Goal: Contribute content: Contribute content

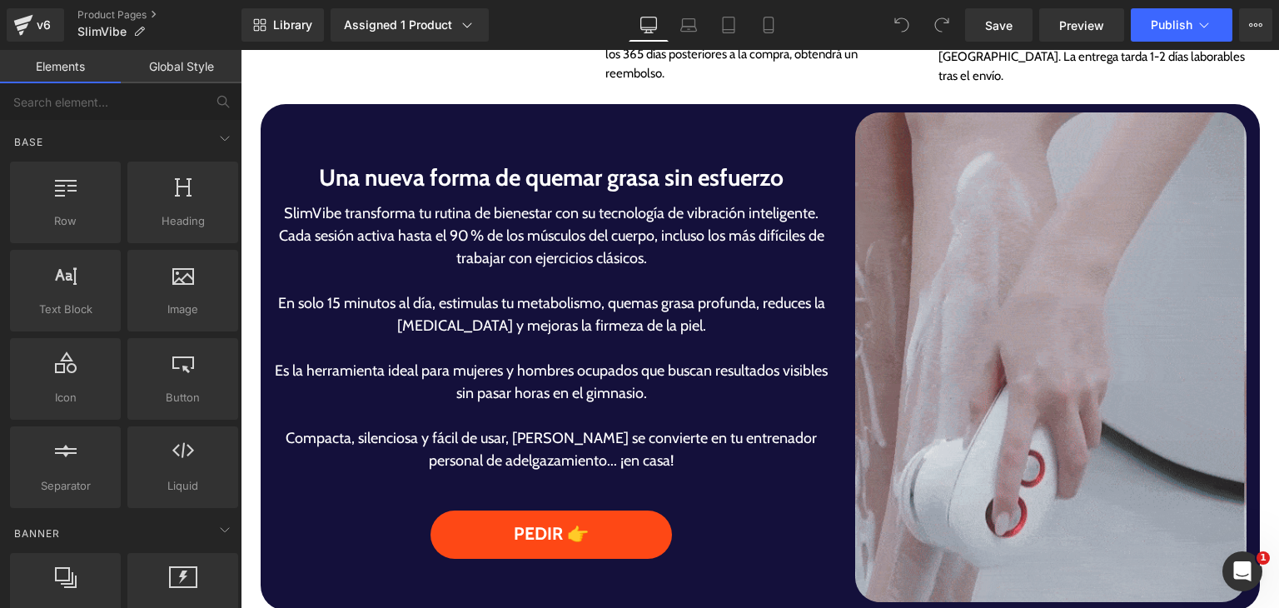
scroll to position [1082, 0]
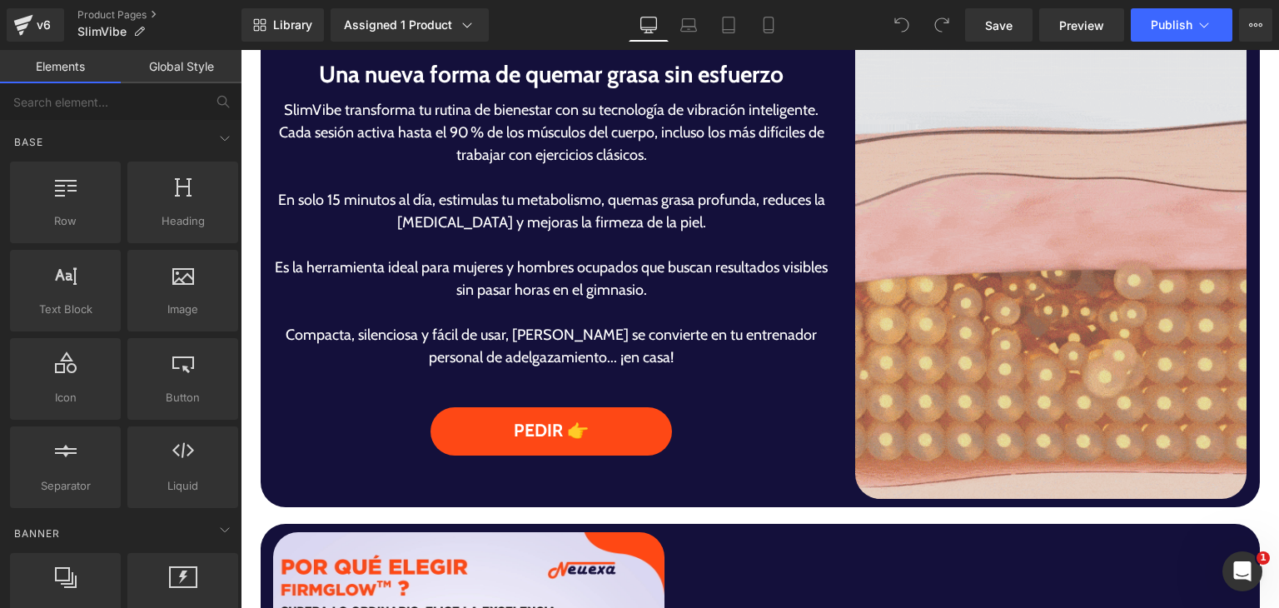
click at [982, 385] on img at bounding box center [1050, 253] width 391 height 489
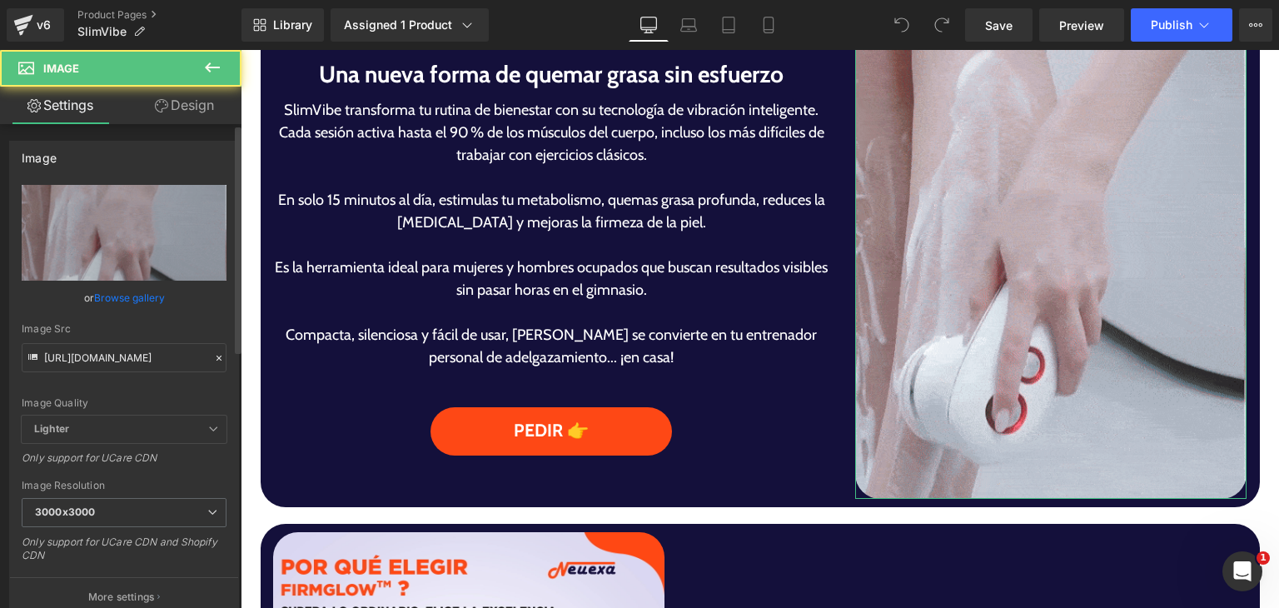
click at [154, 297] on link "Browse gallery" at bounding box center [129, 297] width 71 height 29
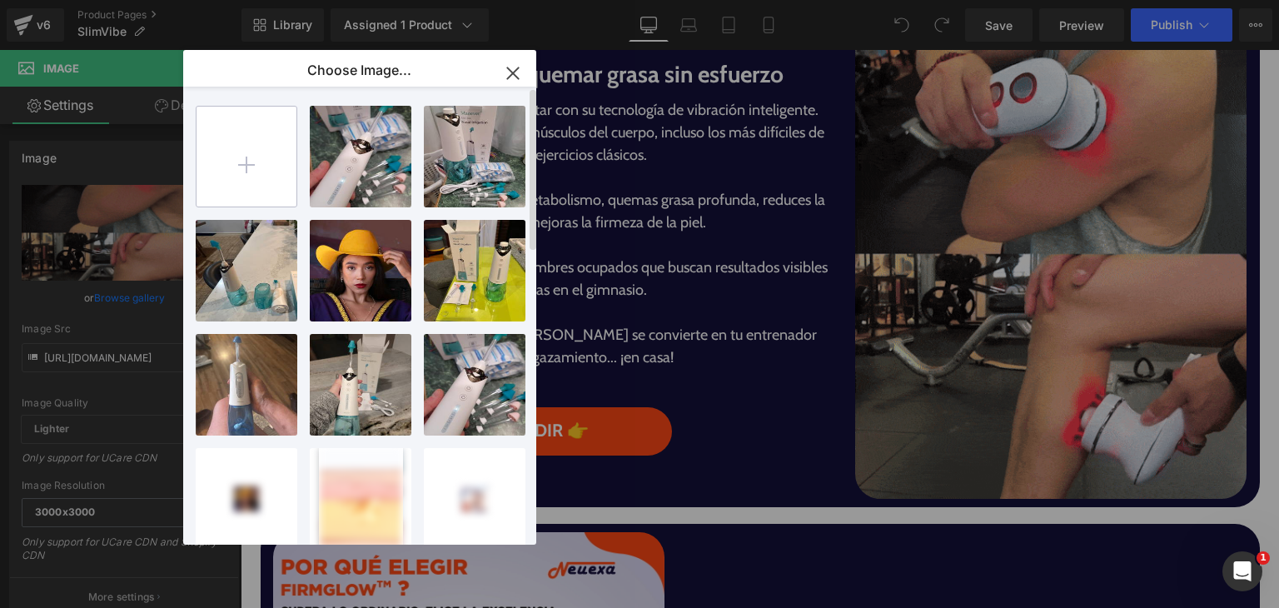
click at [256, 164] on input "file" at bounding box center [246, 157] width 100 height 100
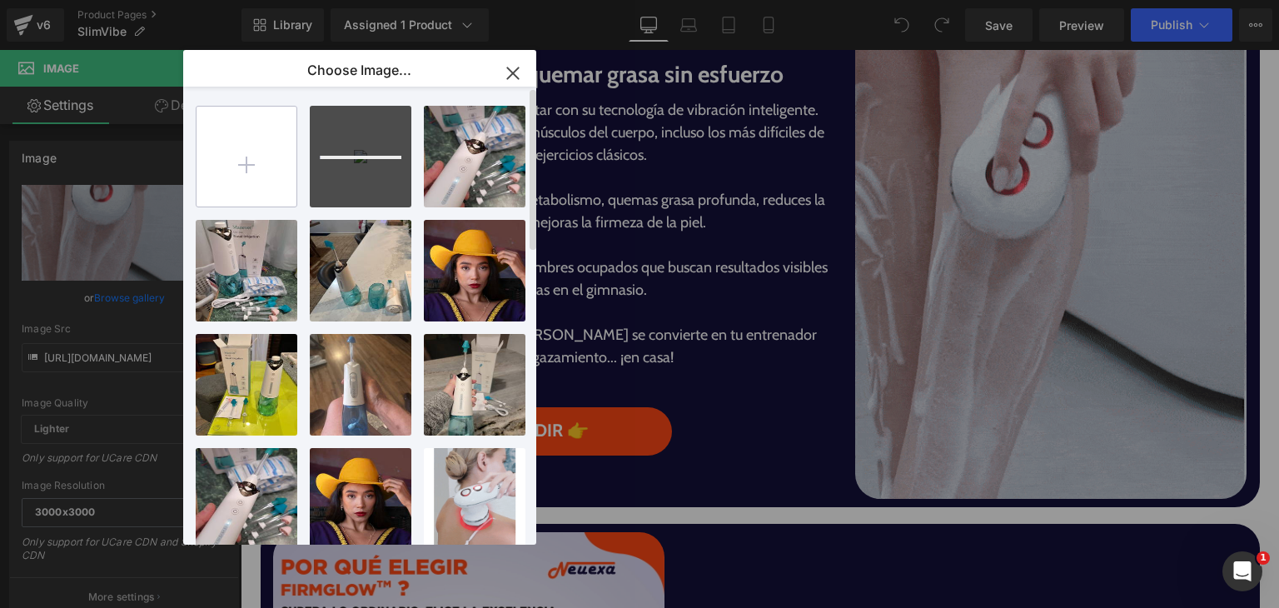
click at [281, 161] on input "file" at bounding box center [246, 157] width 100 height 100
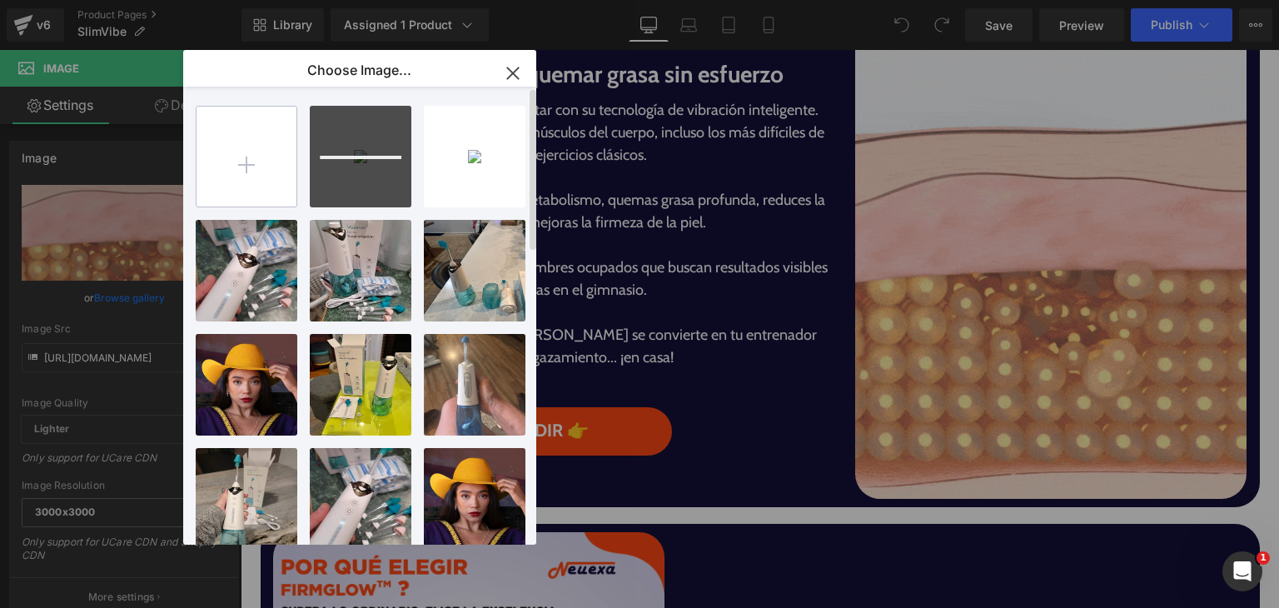
click at [239, 181] on input "file" at bounding box center [246, 157] width 100 height 100
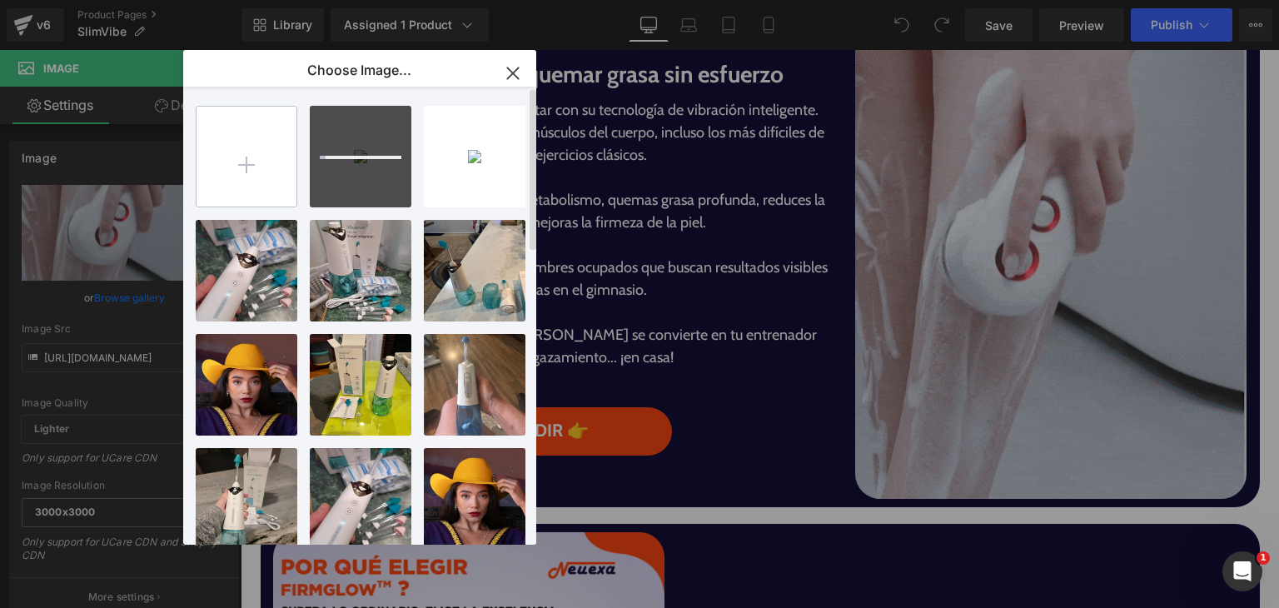
click at [250, 185] on input "file" at bounding box center [246, 157] width 100 height 100
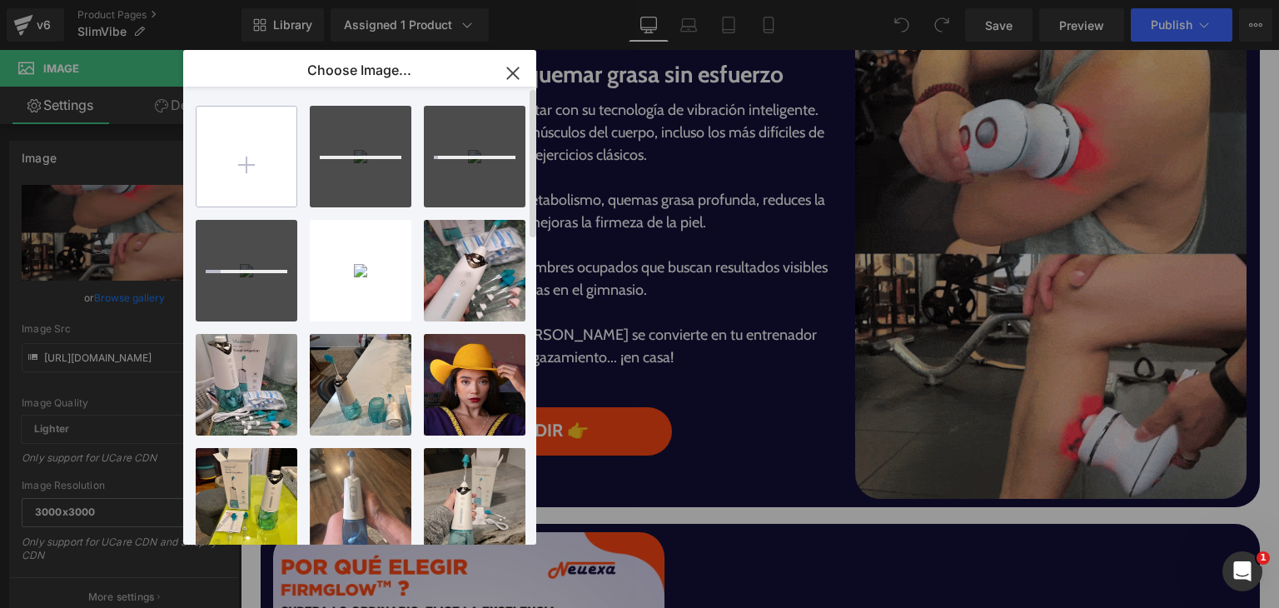
click at [256, 176] on input "file" at bounding box center [246, 157] width 100 height 100
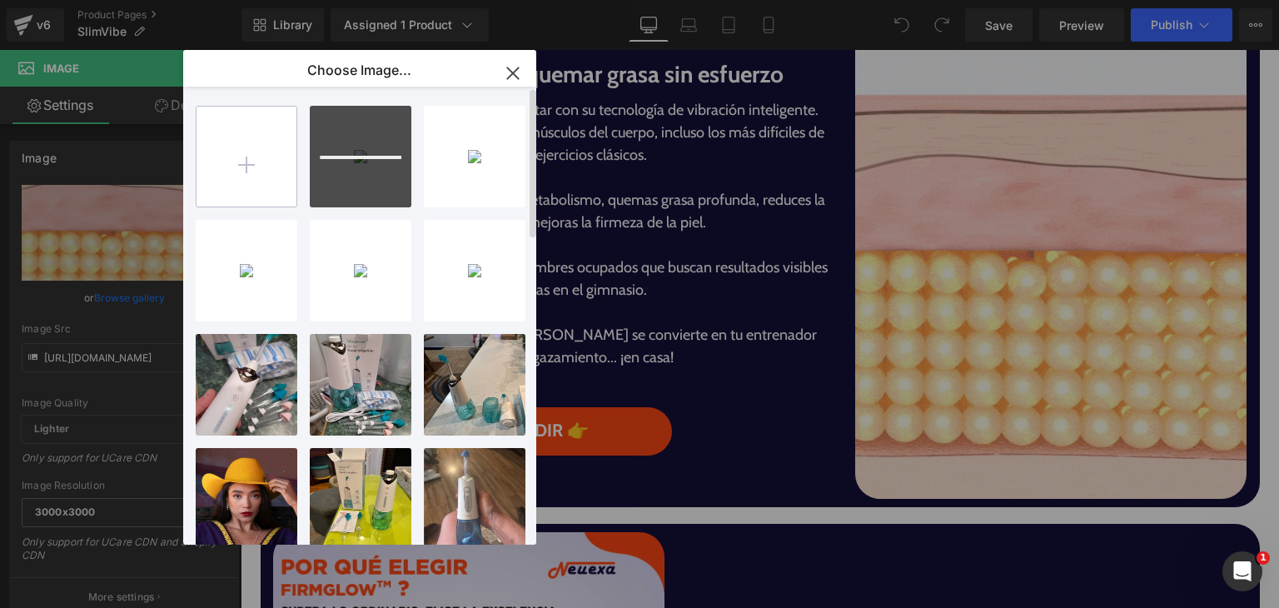
click at [261, 191] on input "file" at bounding box center [246, 157] width 100 height 100
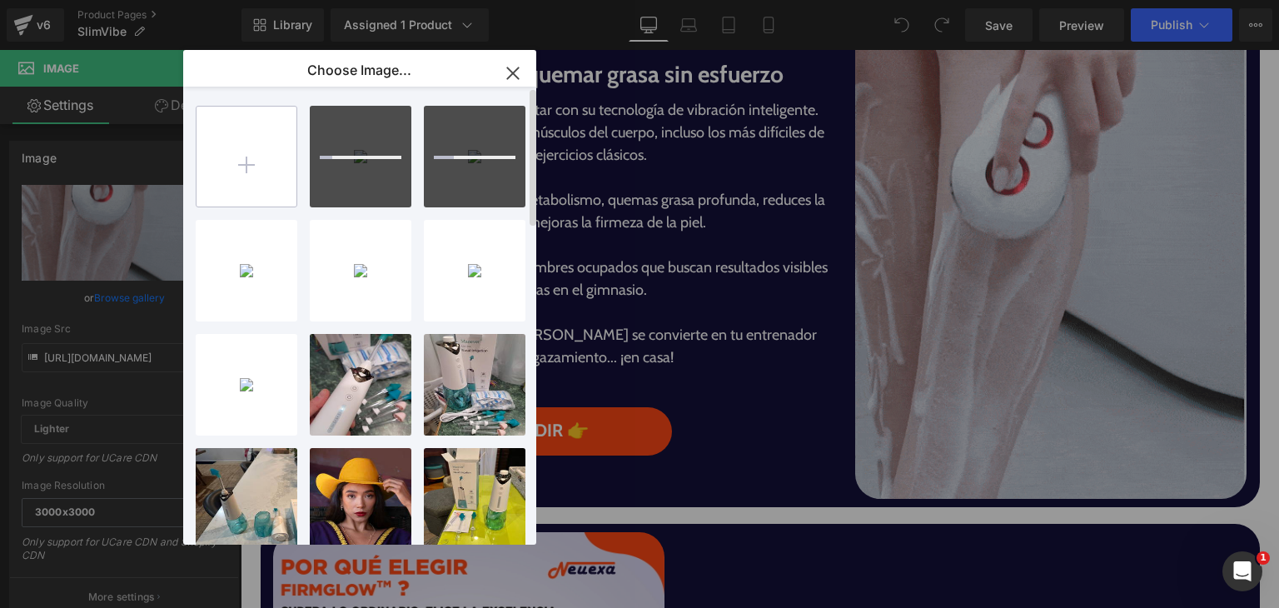
click at [271, 116] on input "file" at bounding box center [246, 157] width 100 height 100
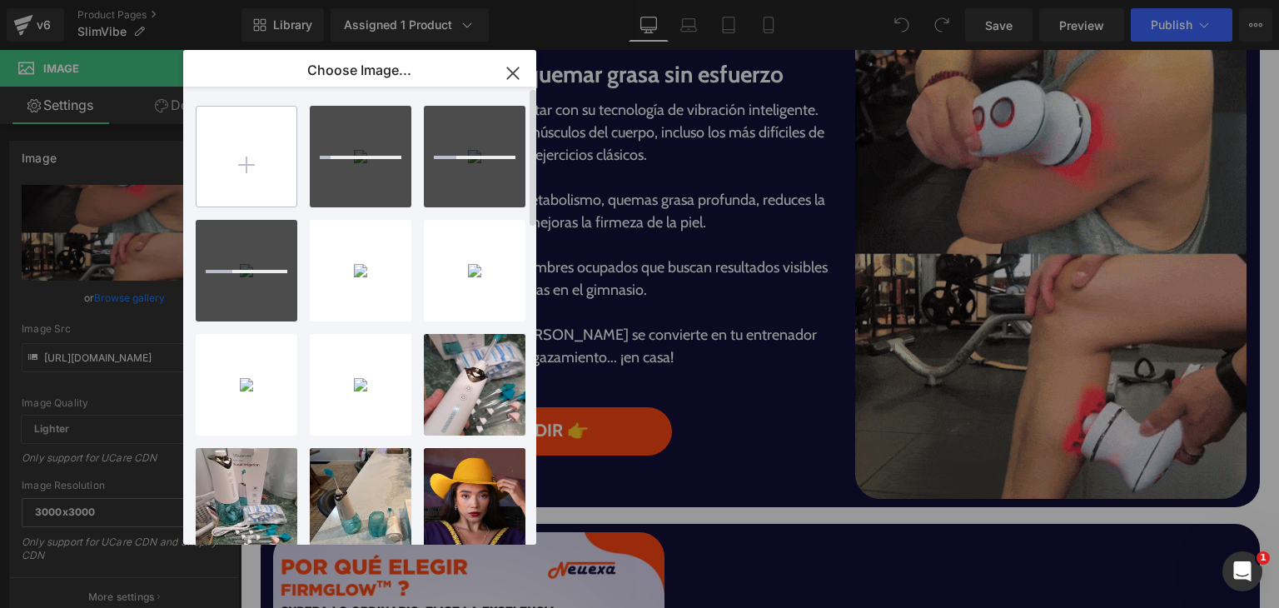
click at [231, 164] on input "file" at bounding box center [246, 157] width 100 height 100
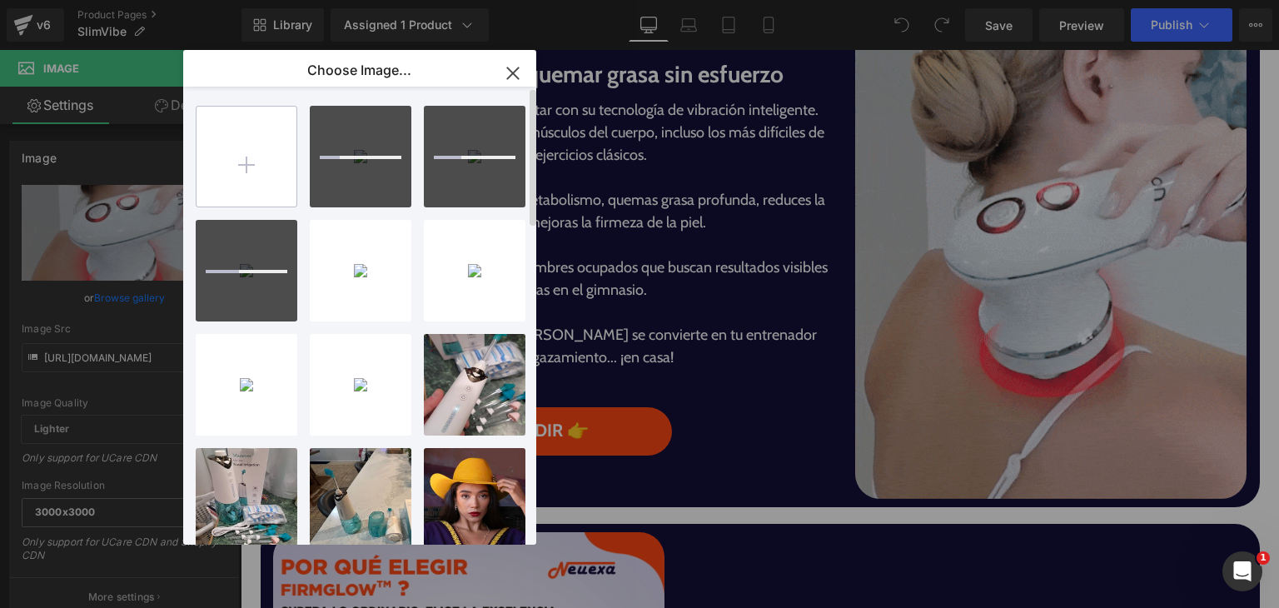
type input "C:\fakepath\SlimVibe.gif"
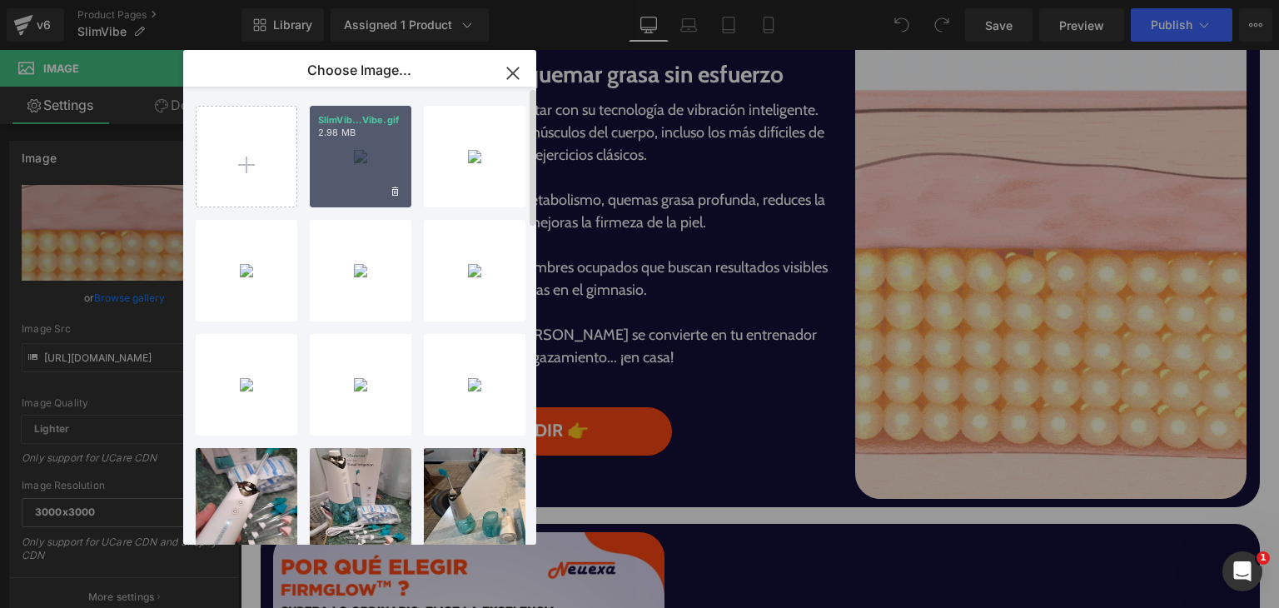
click at [355, 165] on div "SlimVib...Vibe.gif 2.98 MB" at bounding box center [361, 157] width 102 height 102
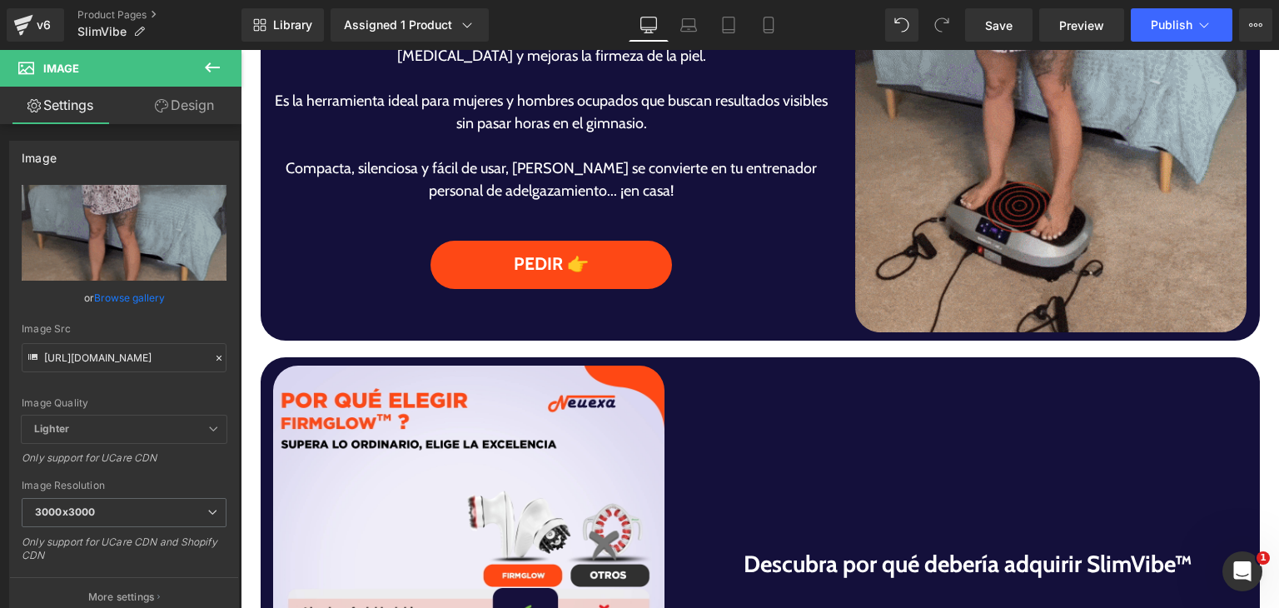
scroll to position [1165, 0]
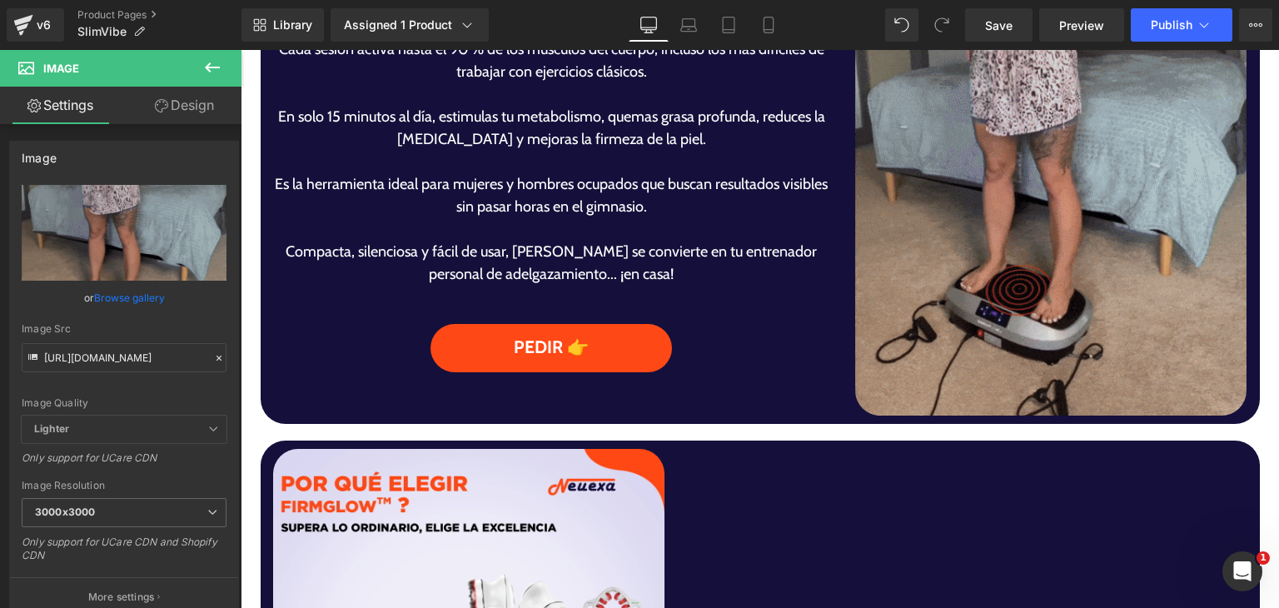
click at [931, 286] on img at bounding box center [1050, 170] width 391 height 489
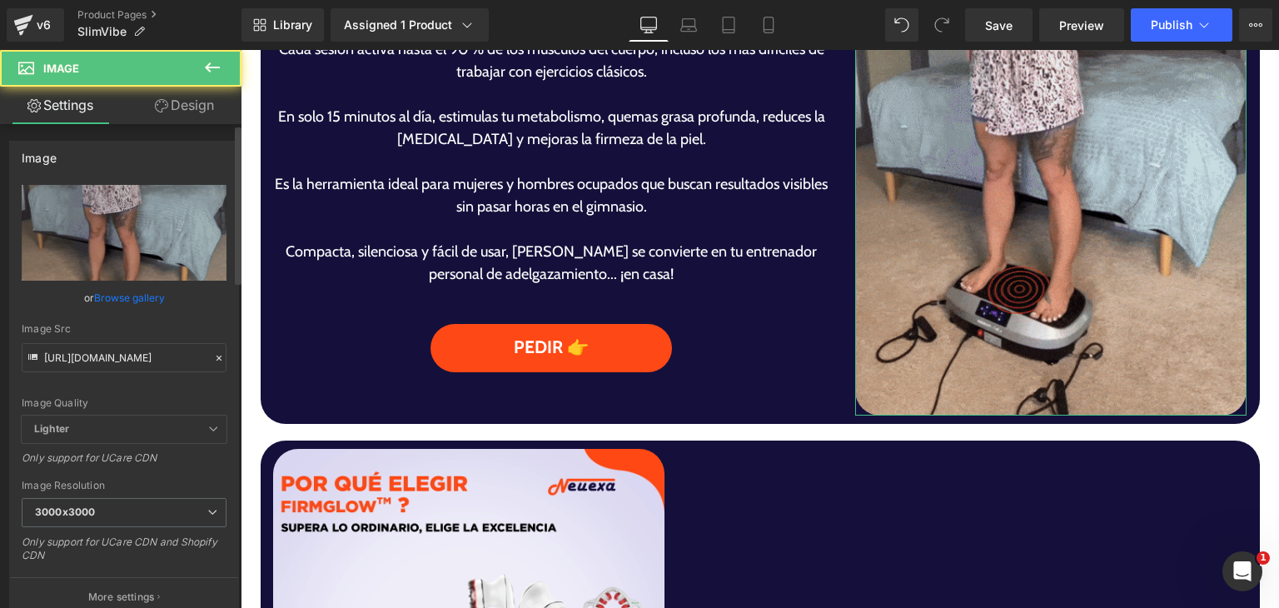
click at [131, 300] on link "Browse gallery" at bounding box center [129, 297] width 71 height 29
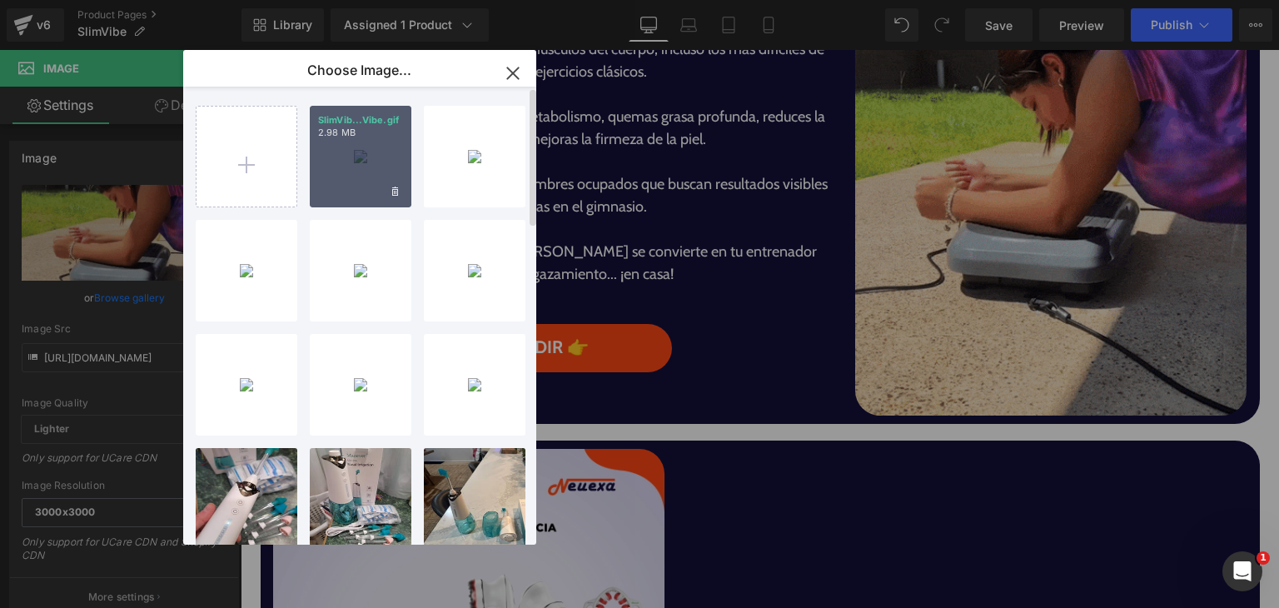
click at [336, 186] on div "SlimVib...Vibe.gif 2.98 MB" at bounding box center [361, 157] width 102 height 102
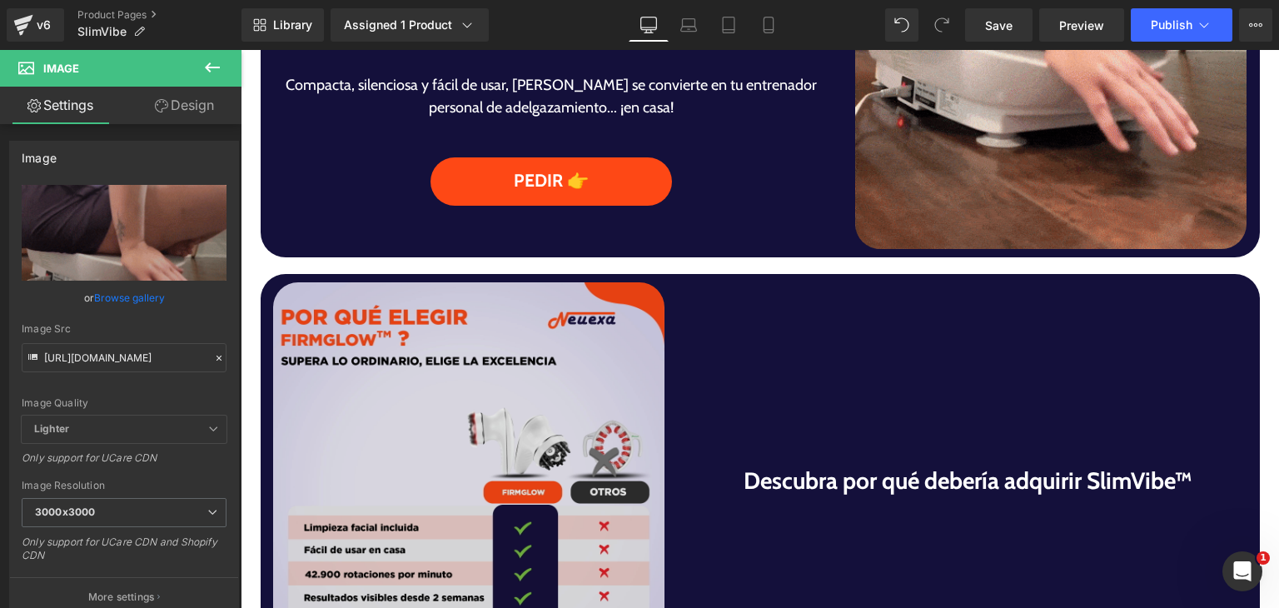
scroll to position [1415, 0]
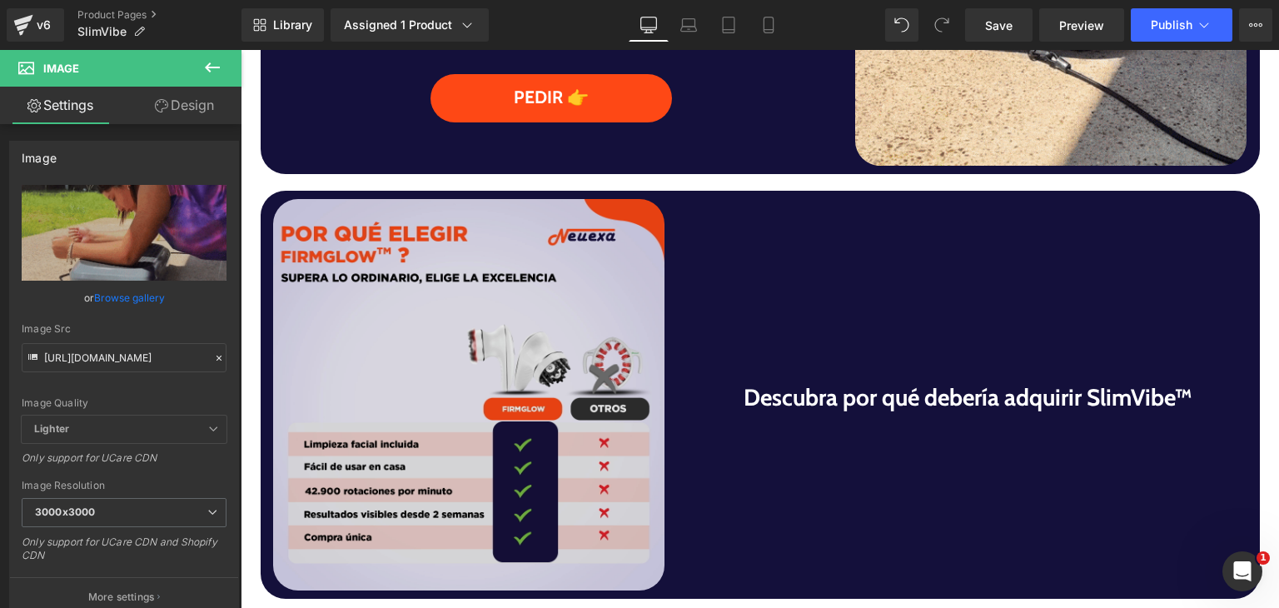
click at [514, 405] on img at bounding box center [468, 394] width 391 height 391
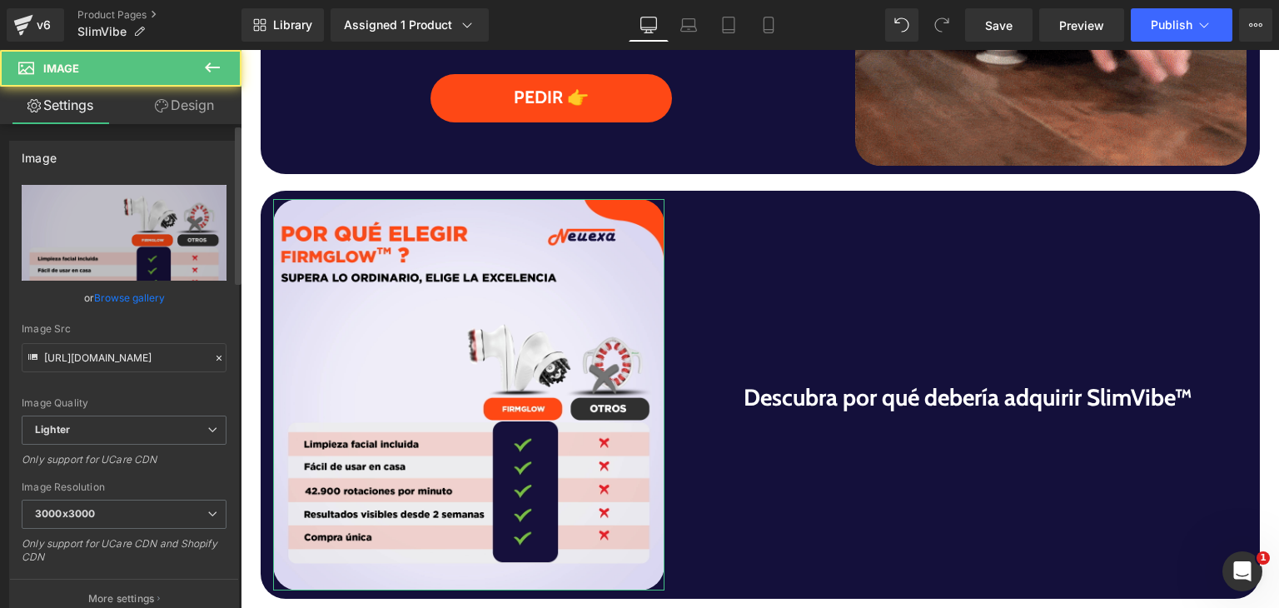
click at [153, 293] on link "Browse gallery" at bounding box center [129, 297] width 71 height 29
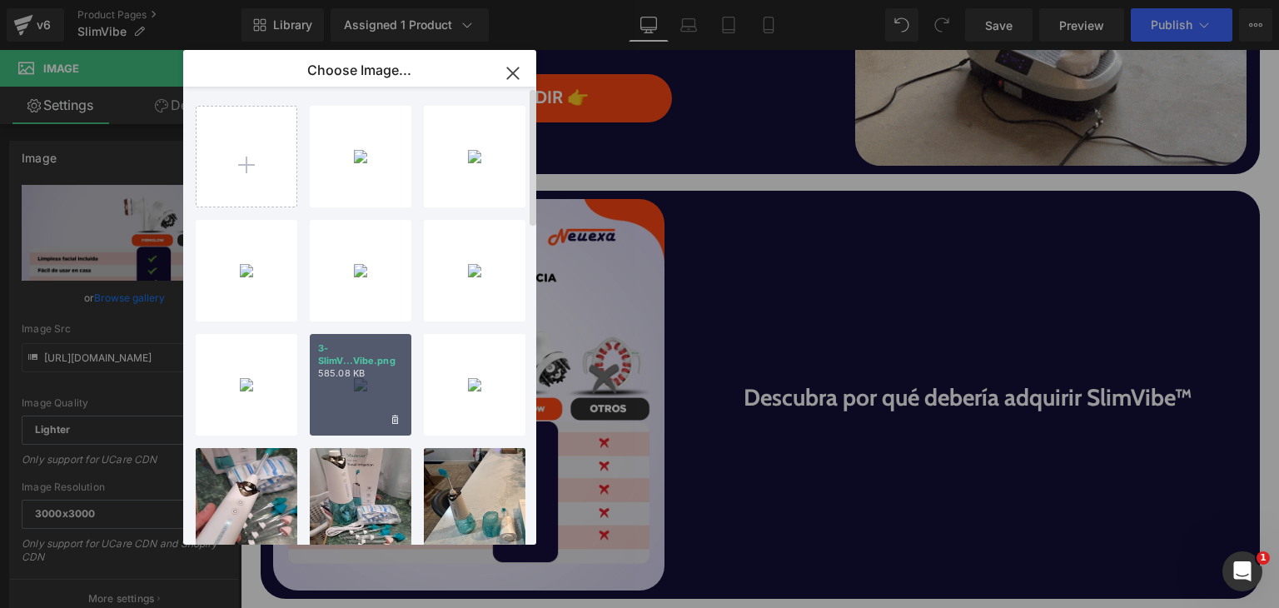
click at [322, 394] on div "3-SlimV...Vibe.png 585.08 KB" at bounding box center [361, 385] width 102 height 102
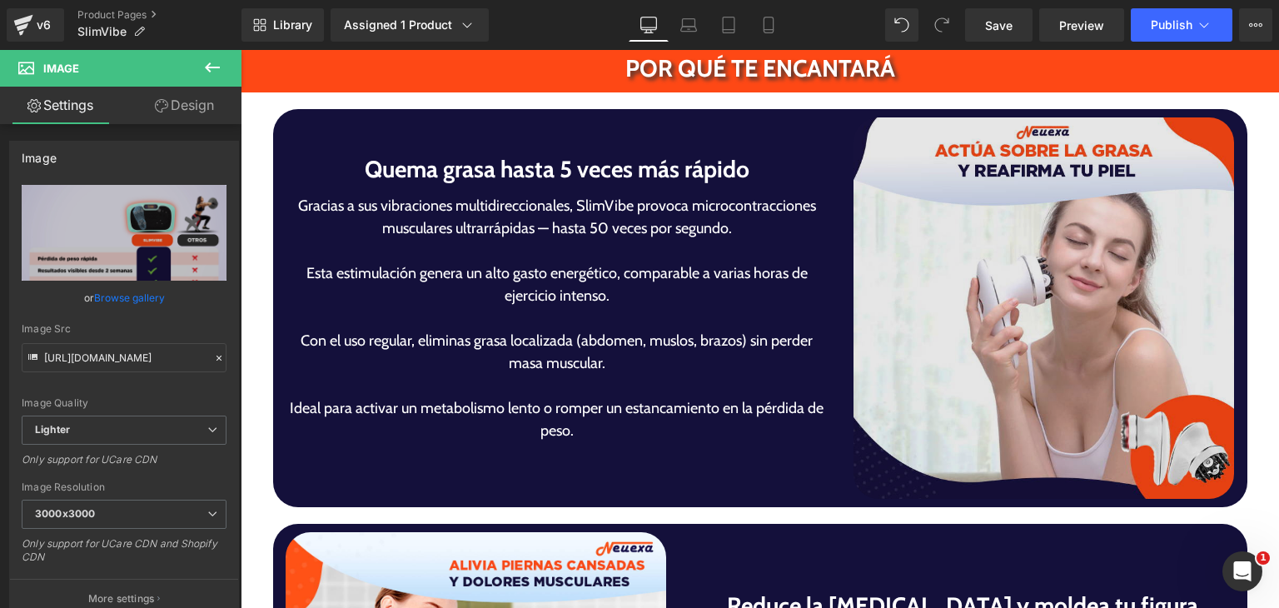
scroll to position [2913, 0]
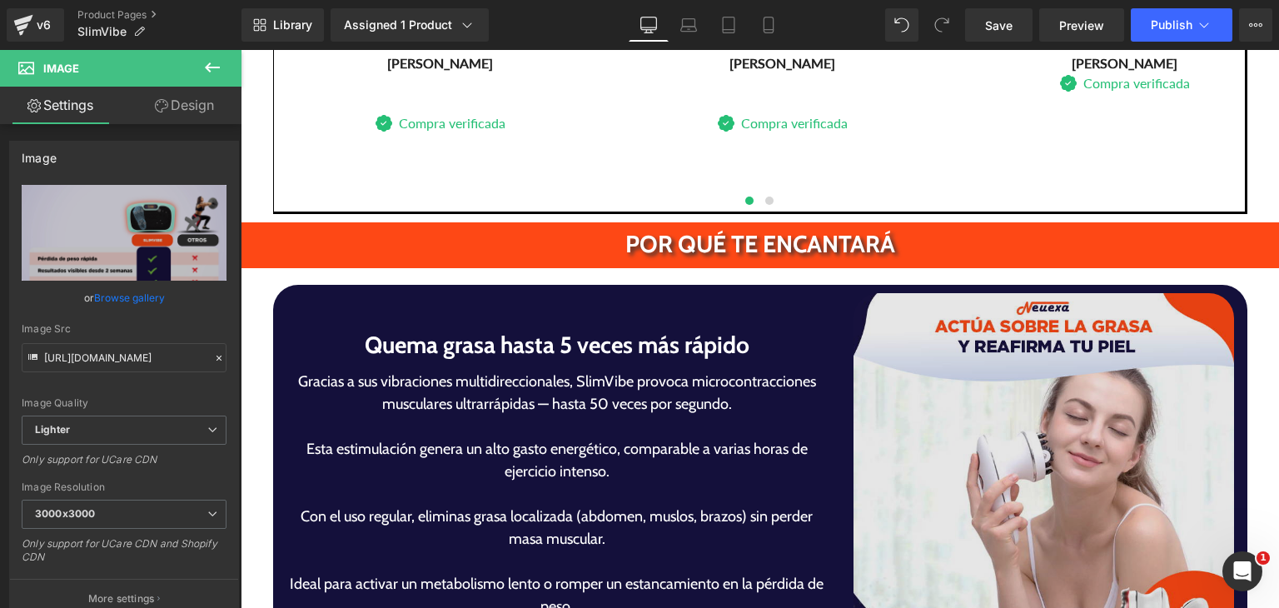
click at [956, 457] on img at bounding box center [1043, 483] width 381 height 381
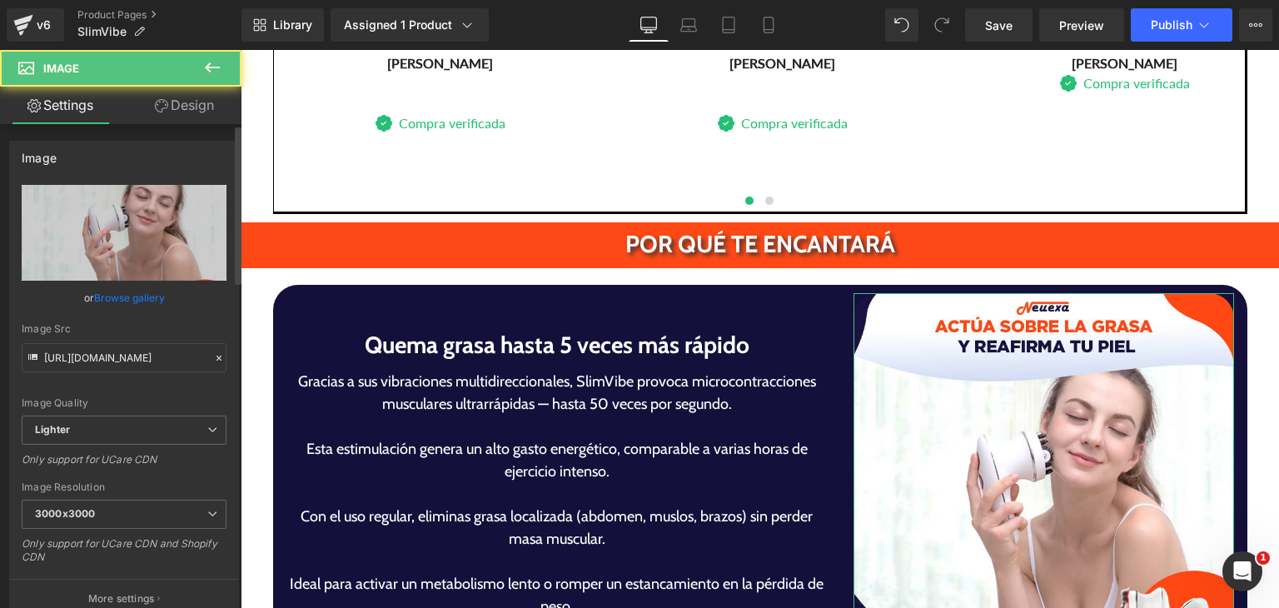
click at [132, 305] on link "Browse gallery" at bounding box center [129, 297] width 71 height 29
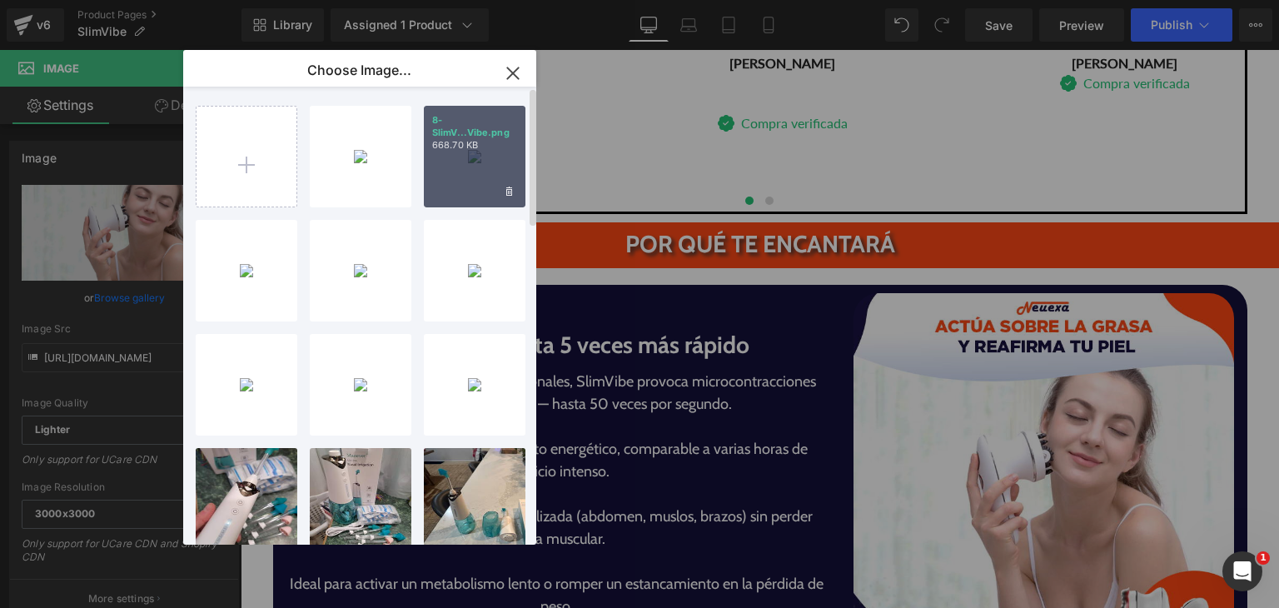
click at [462, 166] on div "8-SlimV...Vibe.png 668.70 KB" at bounding box center [475, 157] width 102 height 102
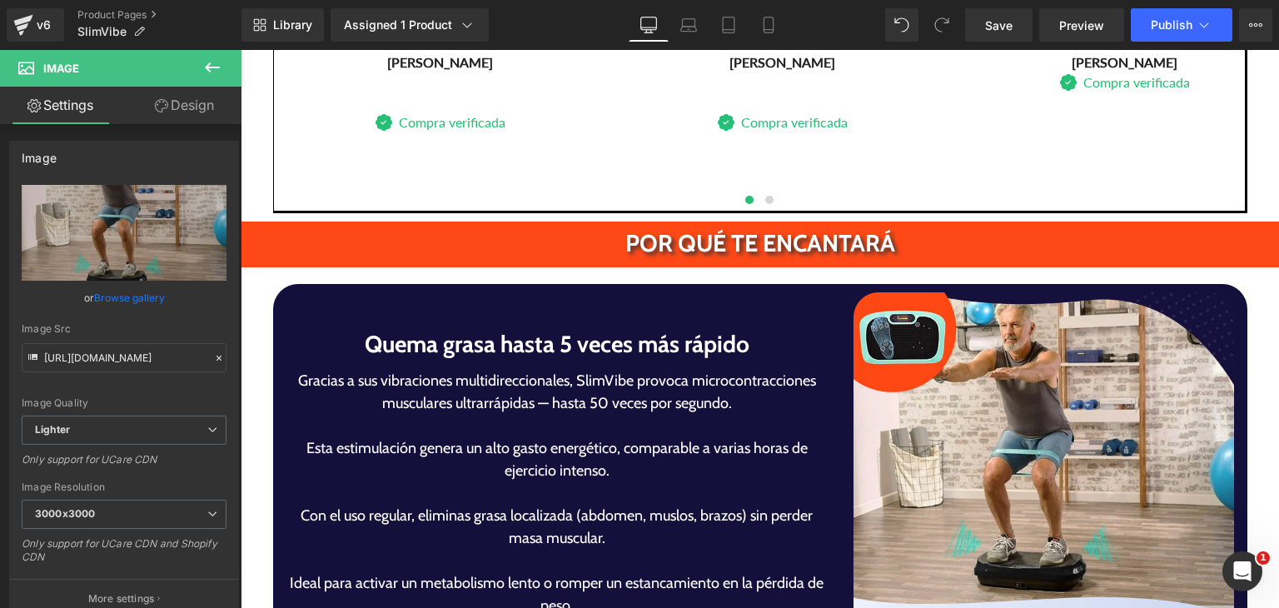
scroll to position [3330, 0]
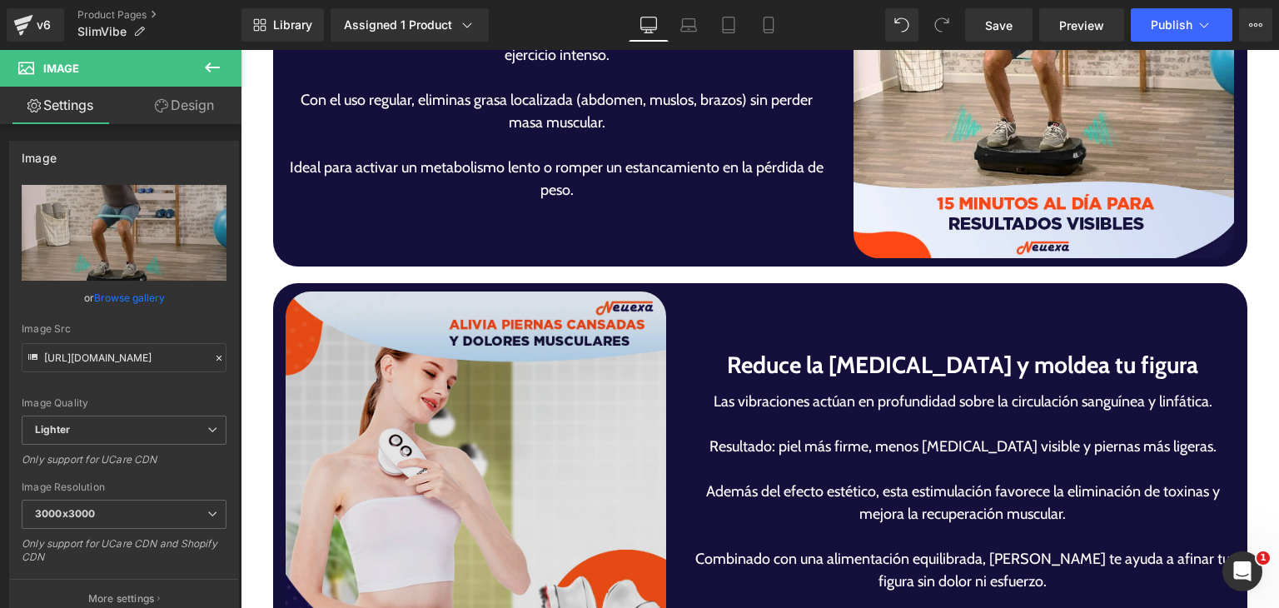
click at [483, 487] on div "Image" at bounding box center [476, 481] width 381 height 381
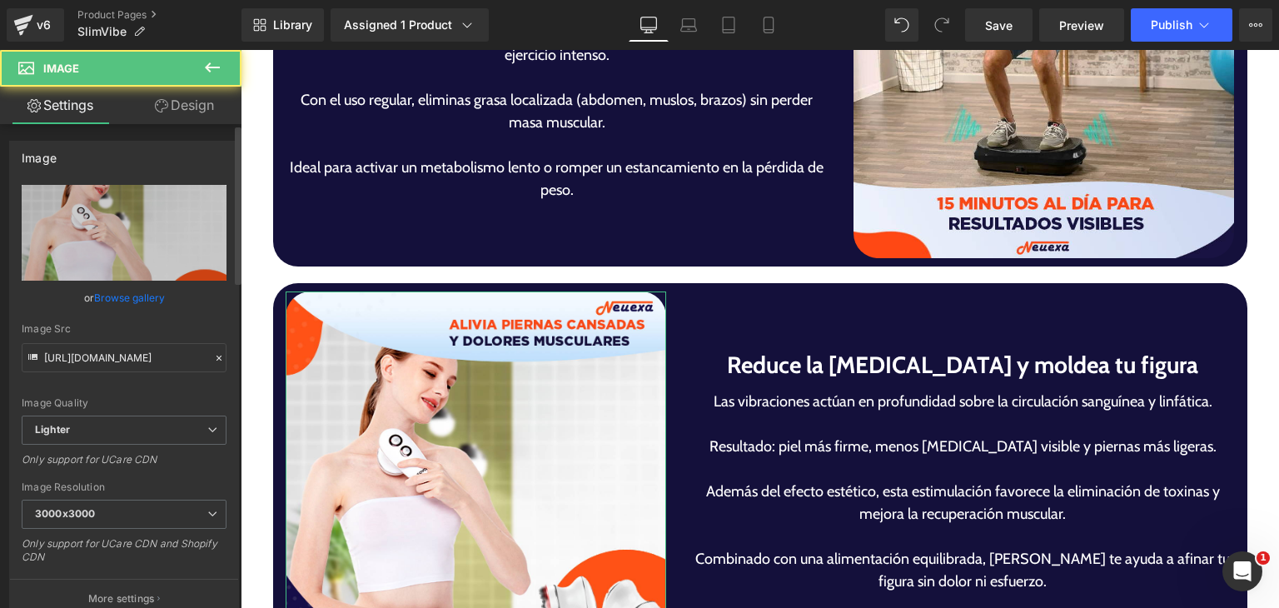
click at [90, 296] on div "or Browse gallery" at bounding box center [124, 297] width 205 height 17
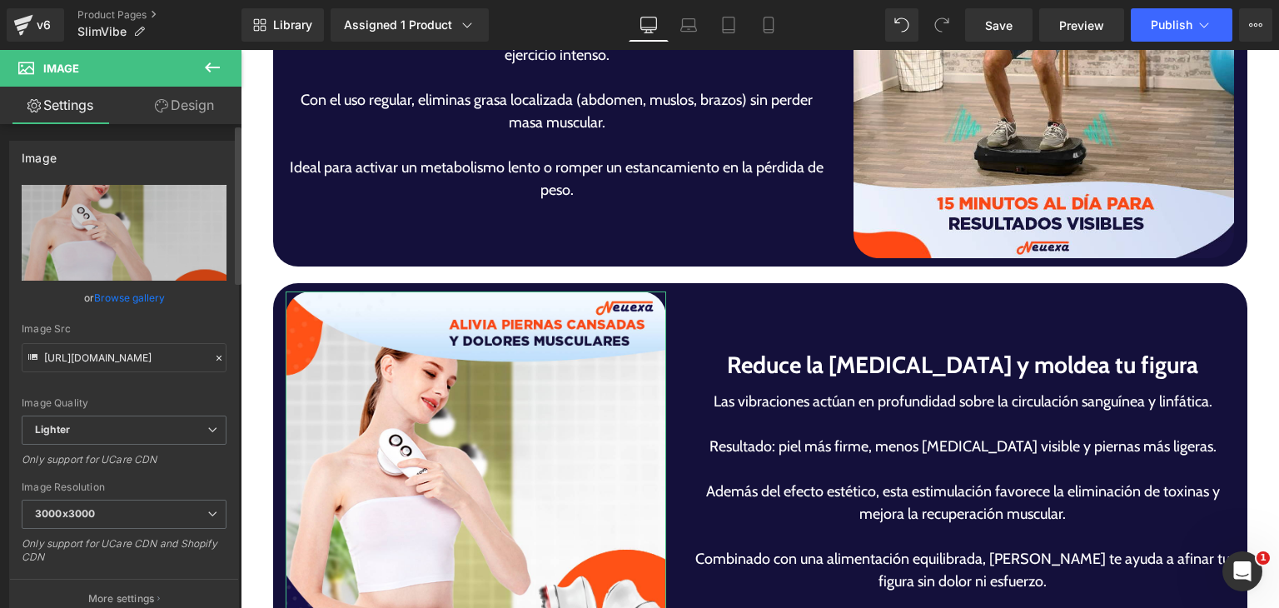
click at [131, 294] on link "Browse gallery" at bounding box center [129, 297] width 71 height 29
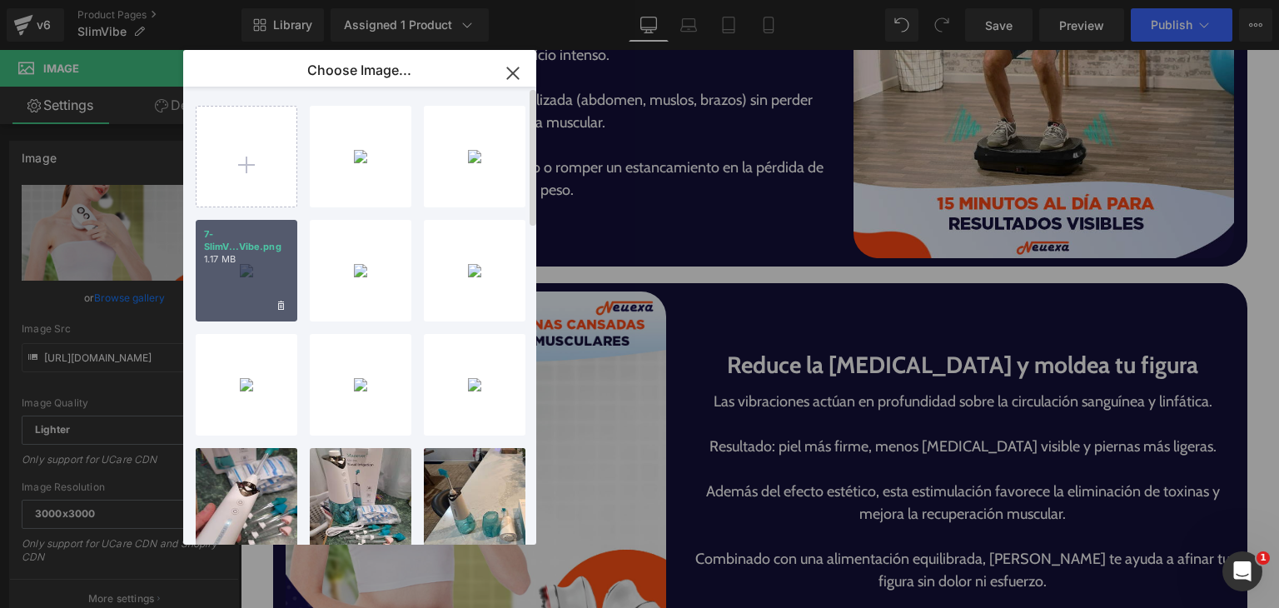
drag, startPoint x: 256, startPoint y: 264, endPoint x: 17, endPoint y: 215, distance: 244.7
click at [256, 264] on p "1.17 MB" at bounding box center [246, 259] width 85 height 12
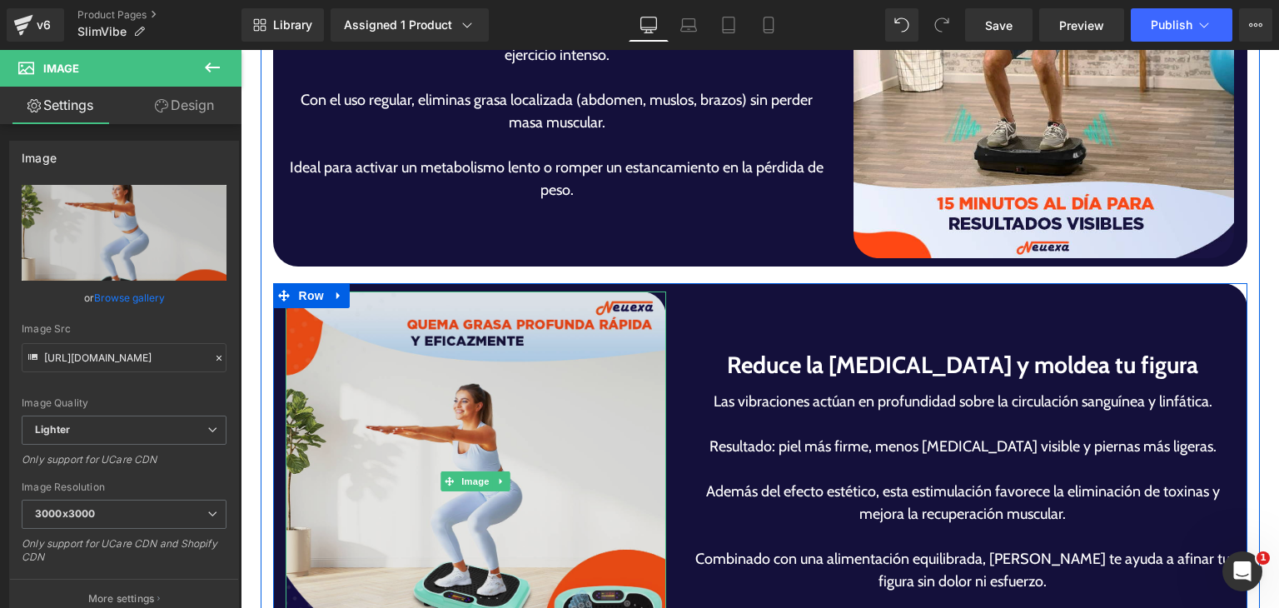
click at [423, 430] on img at bounding box center [476, 481] width 381 height 381
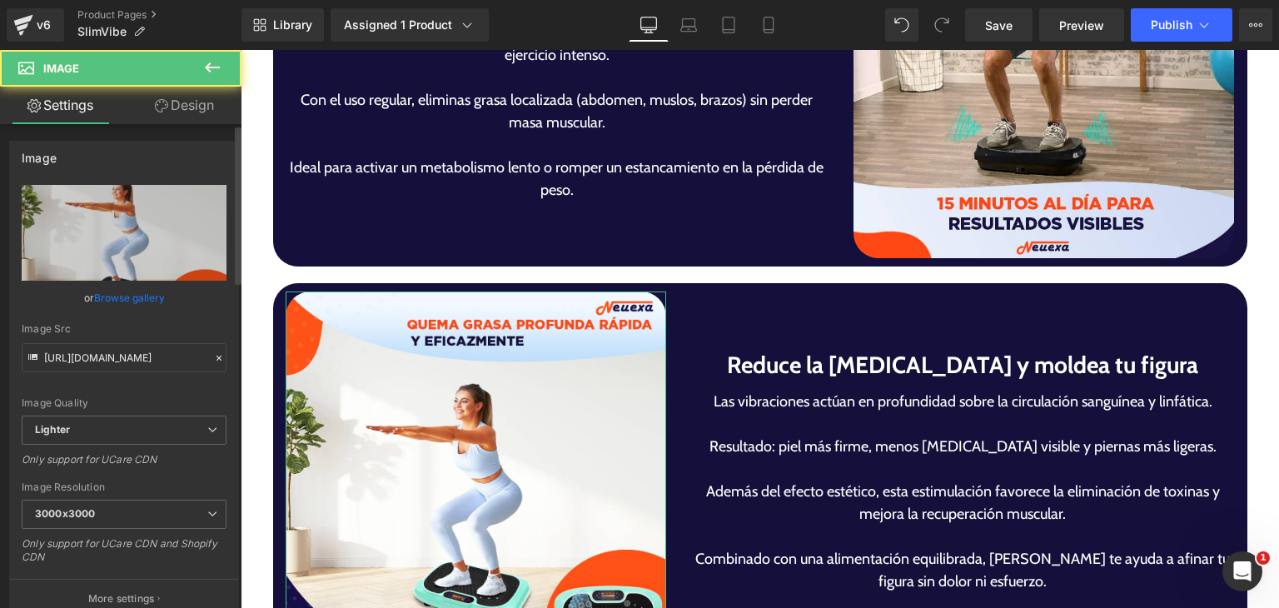
click at [135, 298] on link "Browse gallery" at bounding box center [129, 297] width 71 height 29
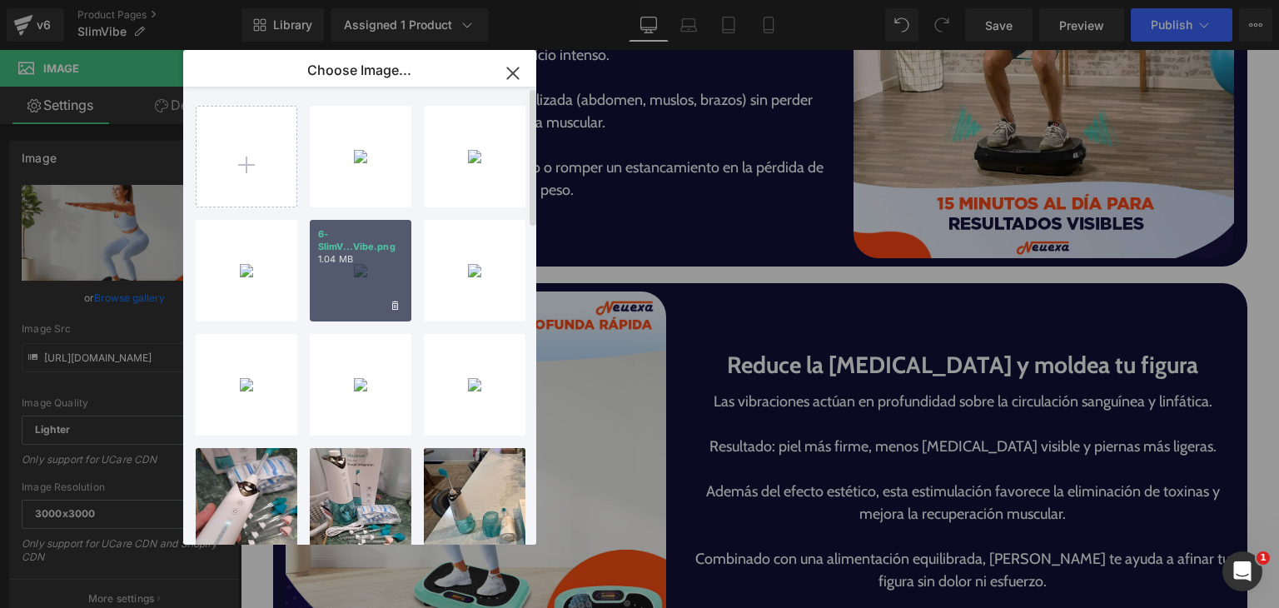
click at [348, 267] on div "6-SlimV...Vibe.png 1.04 MB" at bounding box center [361, 271] width 102 height 102
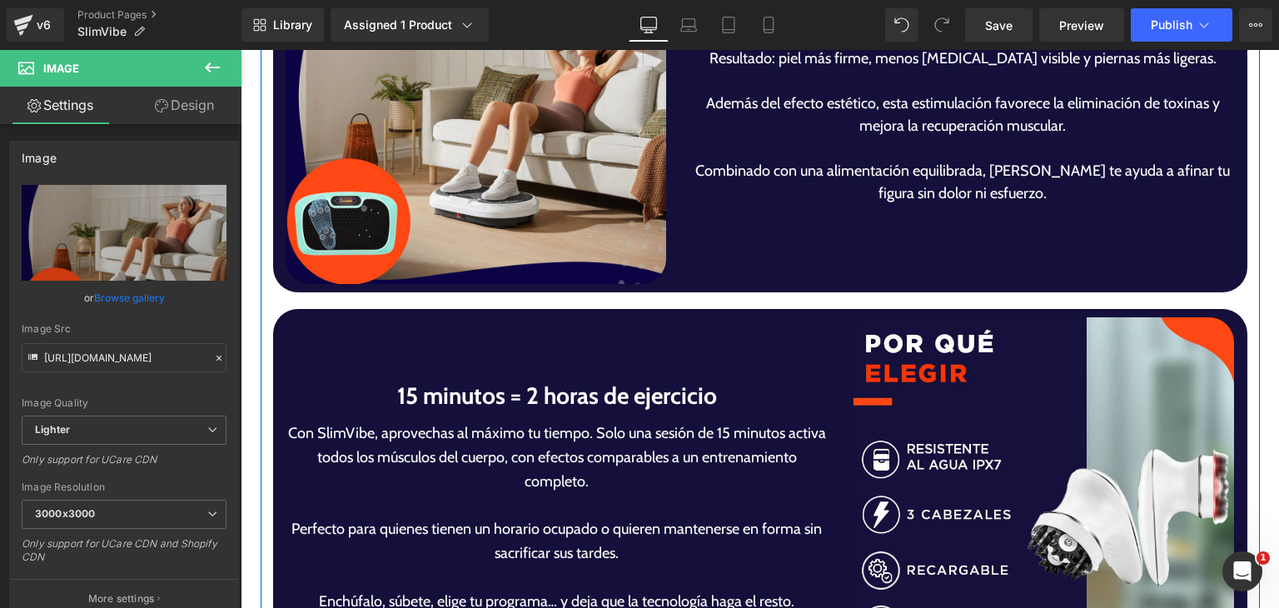
scroll to position [3746, 0]
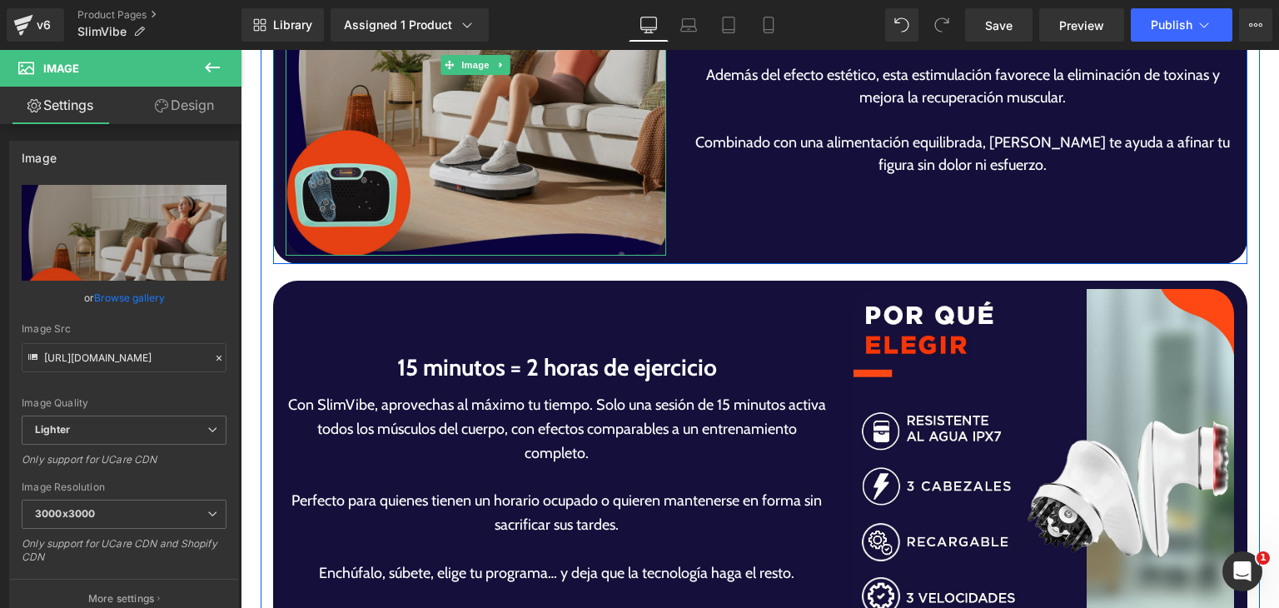
click at [479, 137] on img at bounding box center [476, 65] width 381 height 381
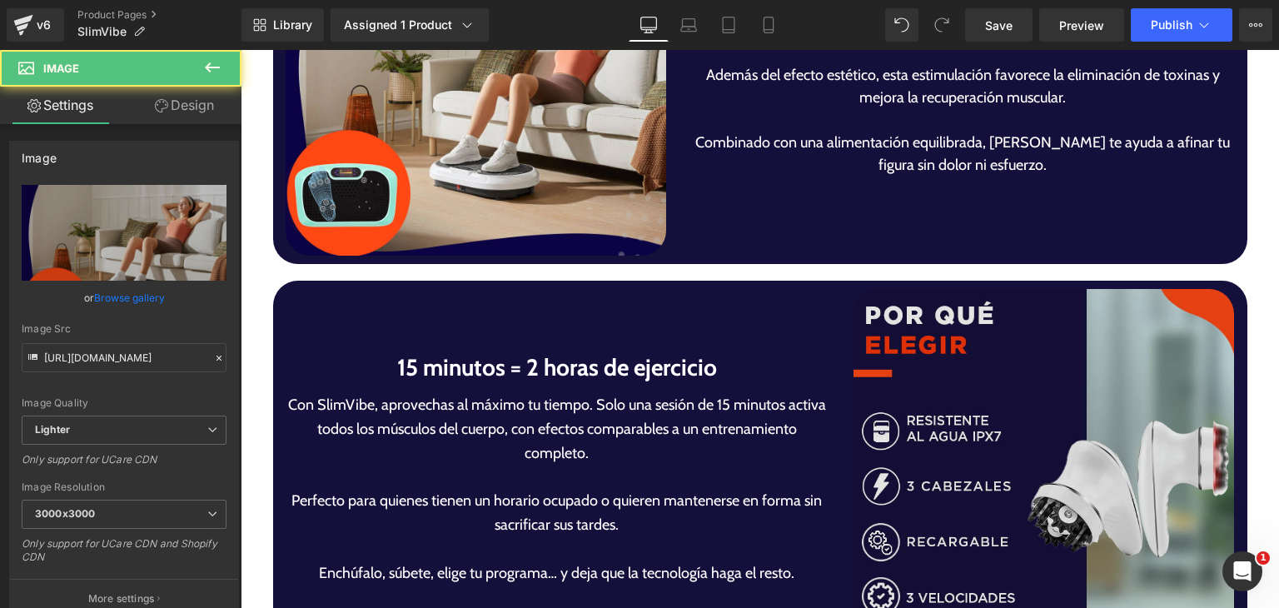
click at [1169, 482] on img at bounding box center [1043, 479] width 381 height 381
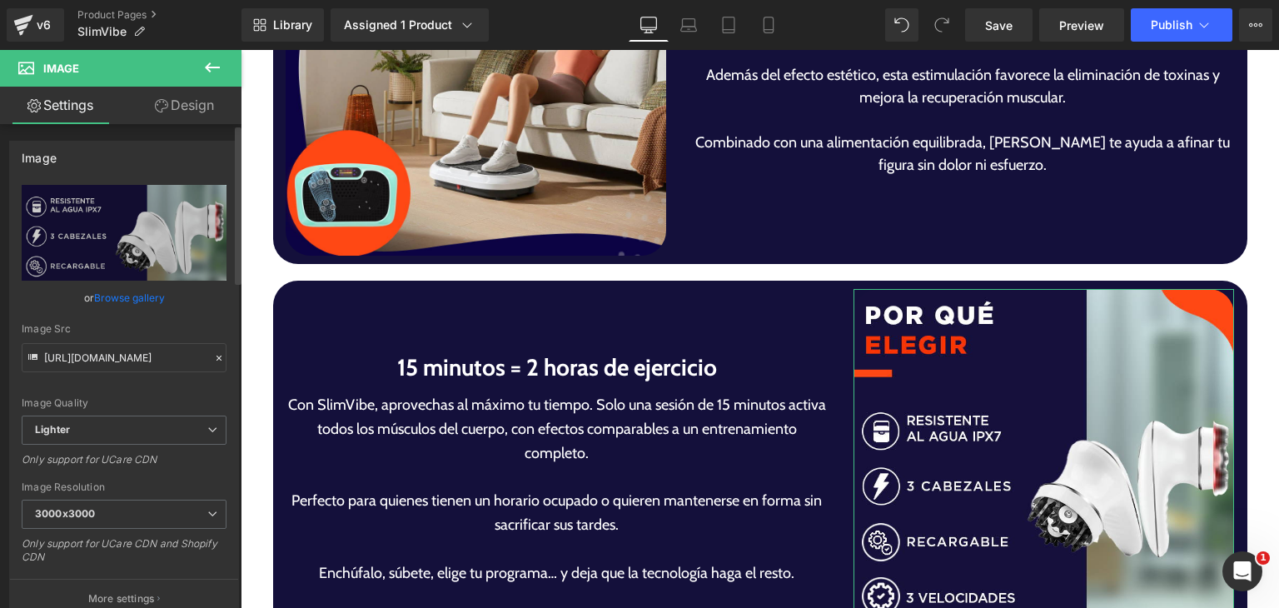
click at [124, 305] on link "Browse gallery" at bounding box center [129, 297] width 71 height 29
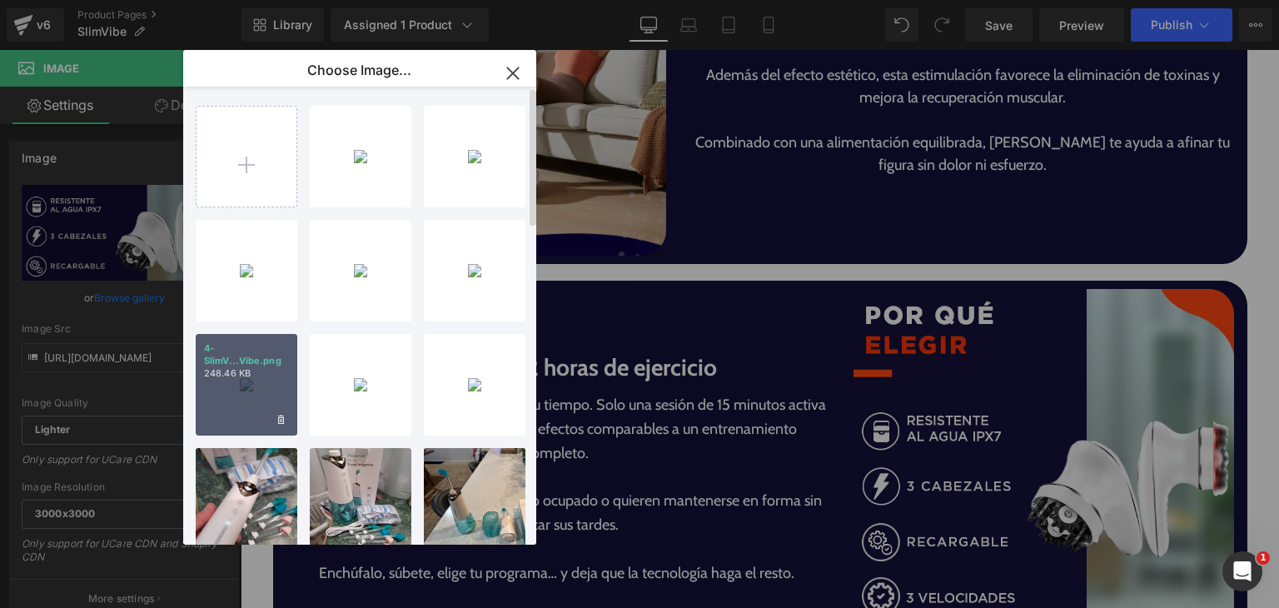
click at [268, 398] on div "4-SlimV...Vibe.png 248.46 KB" at bounding box center [247, 385] width 102 height 102
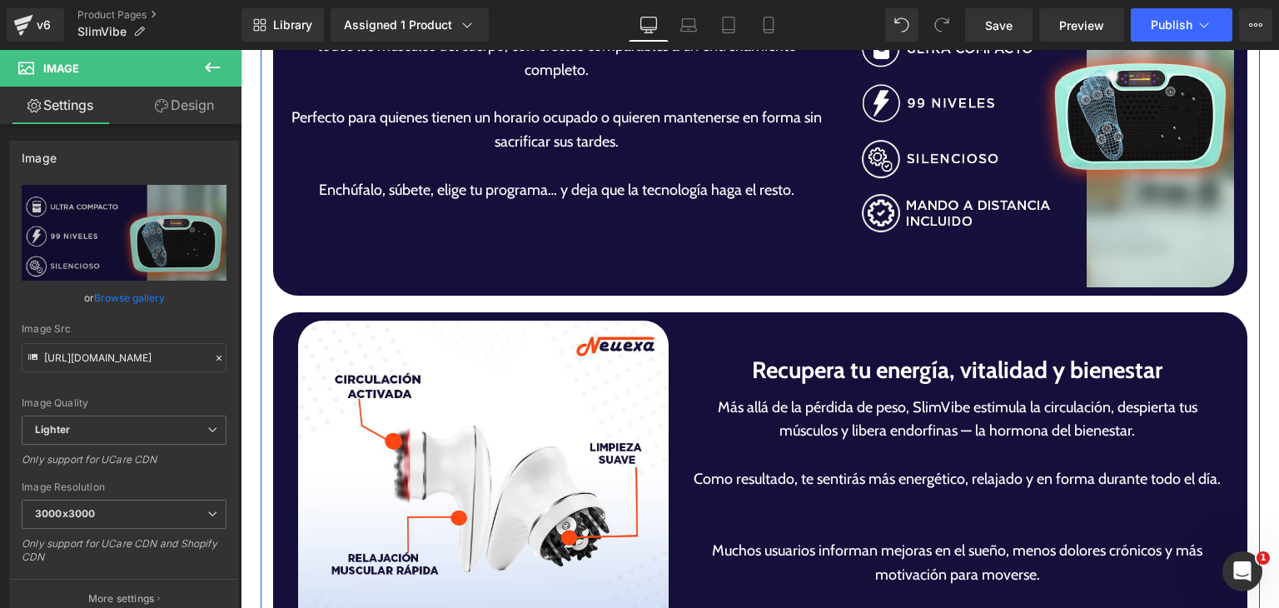
scroll to position [4412, 0]
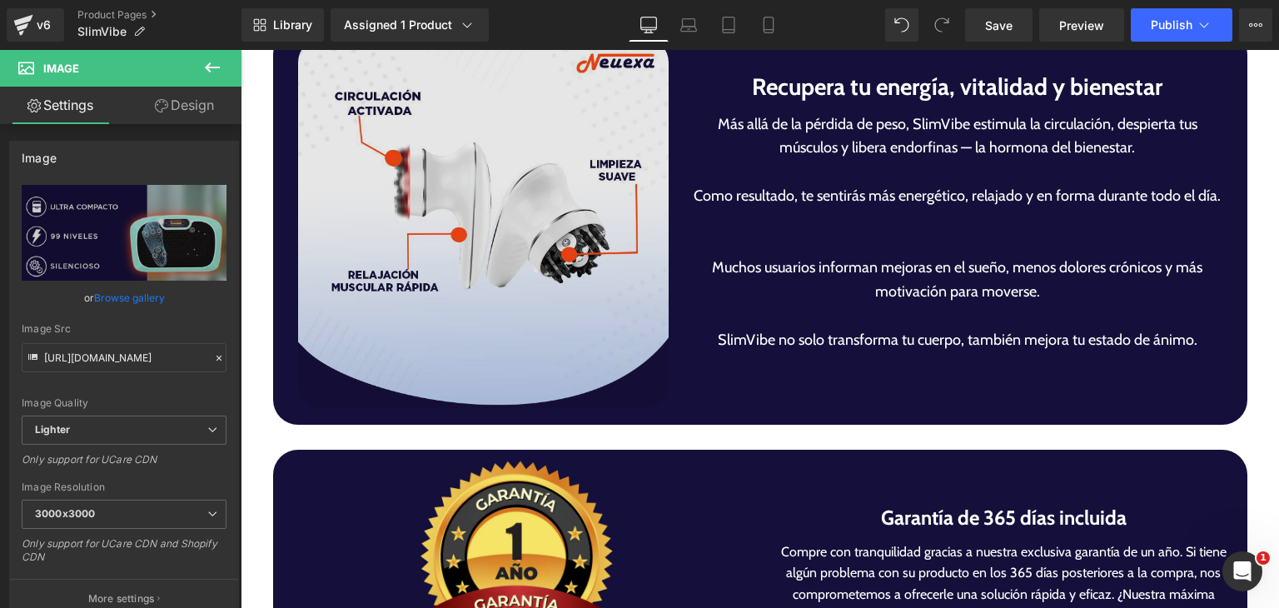
click at [617, 345] on img at bounding box center [483, 222] width 370 height 370
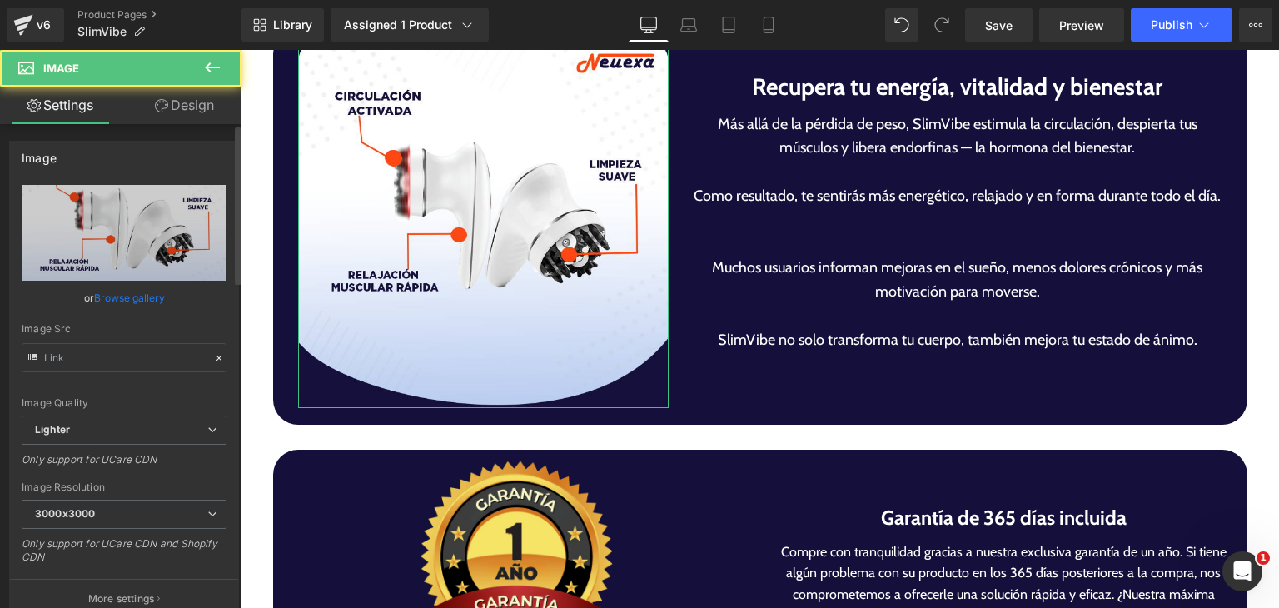
click at [149, 304] on link "Browse gallery" at bounding box center [129, 297] width 71 height 29
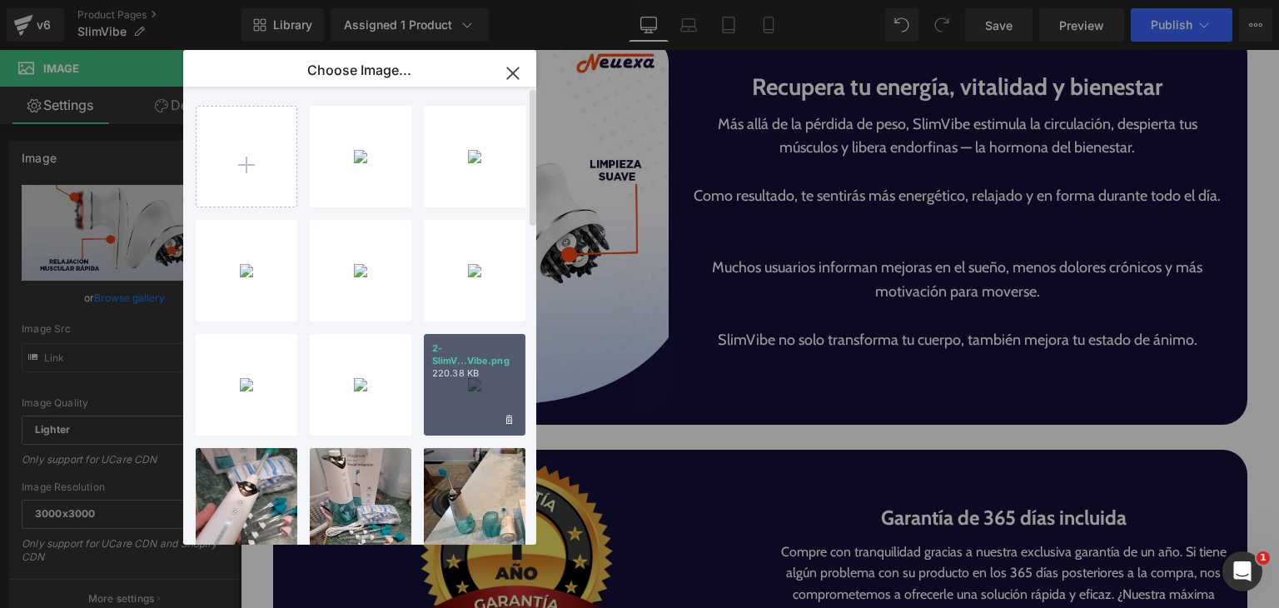
click at [447, 380] on div "2-SlimV...Vibe.png 220.38 KB" at bounding box center [475, 385] width 102 height 102
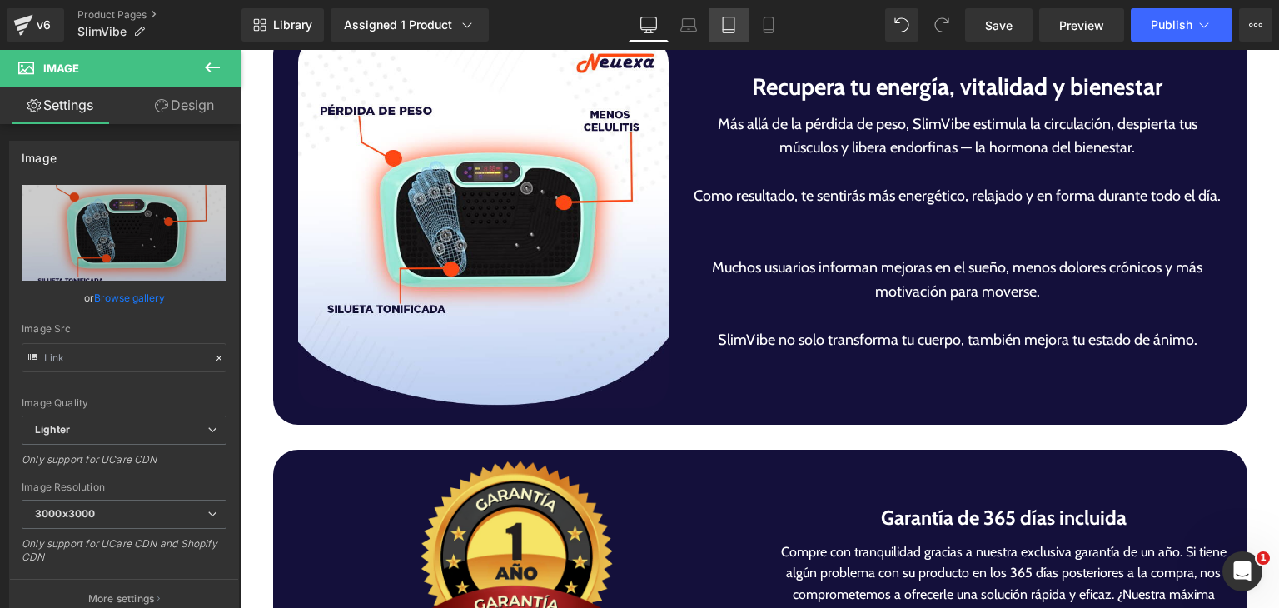
drag, startPoint x: 752, startPoint y: 24, endPoint x: 742, endPoint y: 21, distance: 11.3
click at [749, 23] on link "Mobile" at bounding box center [768, 24] width 40 height 33
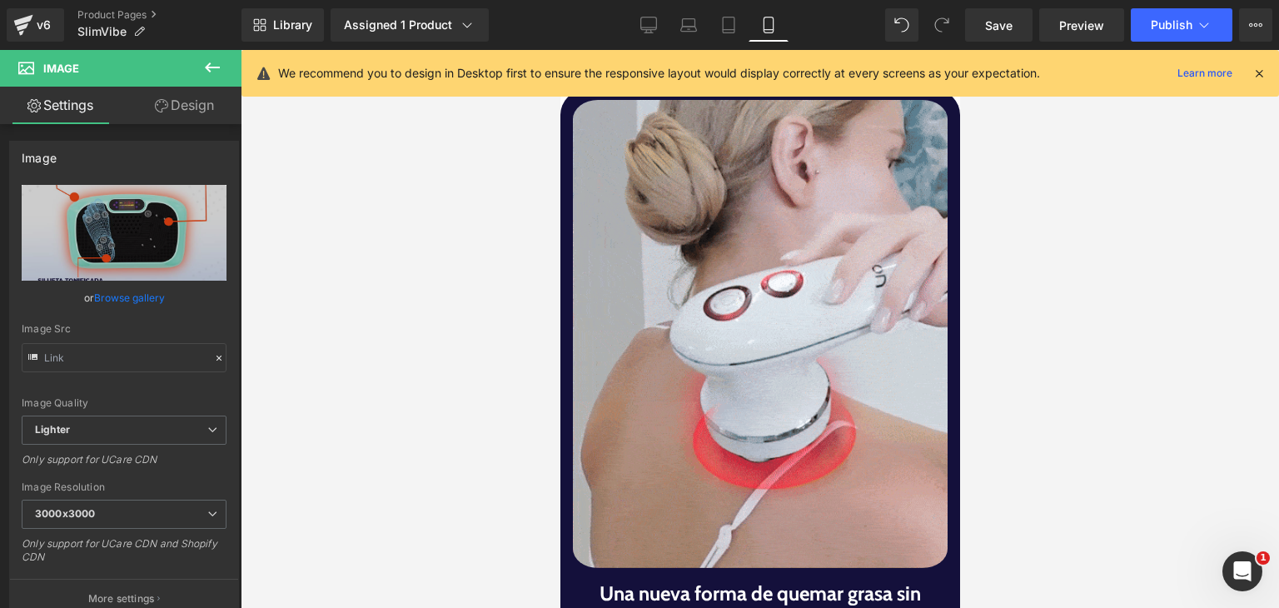
click at [753, 21] on link "Mobile" at bounding box center [768, 24] width 40 height 33
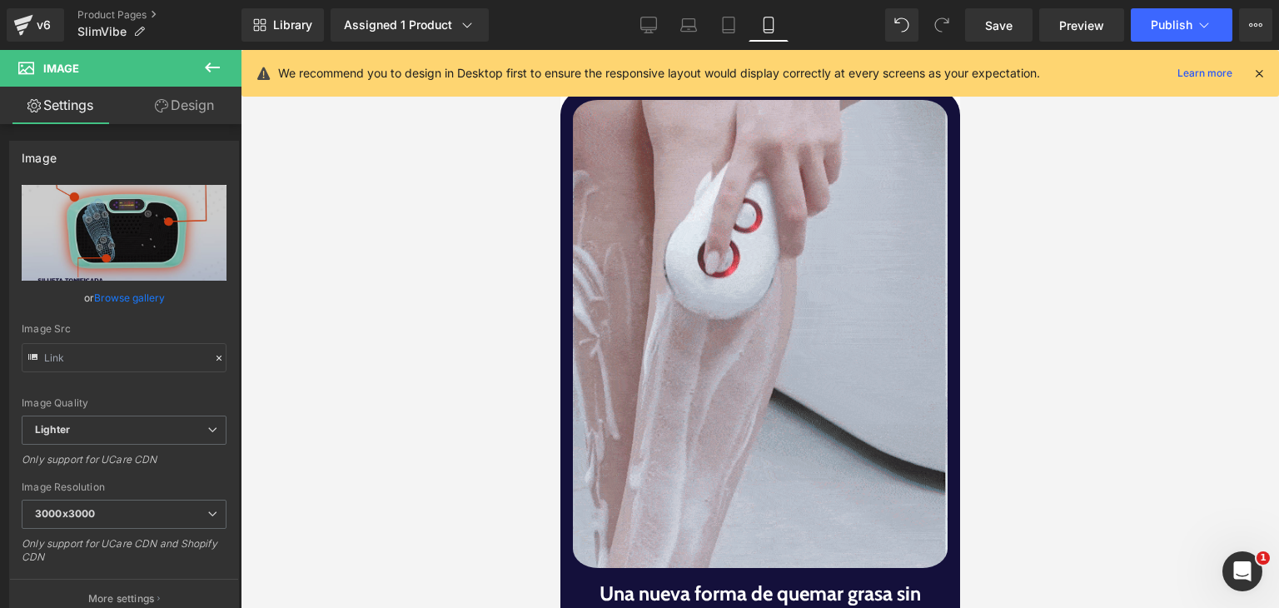
scroll to position [0, 0]
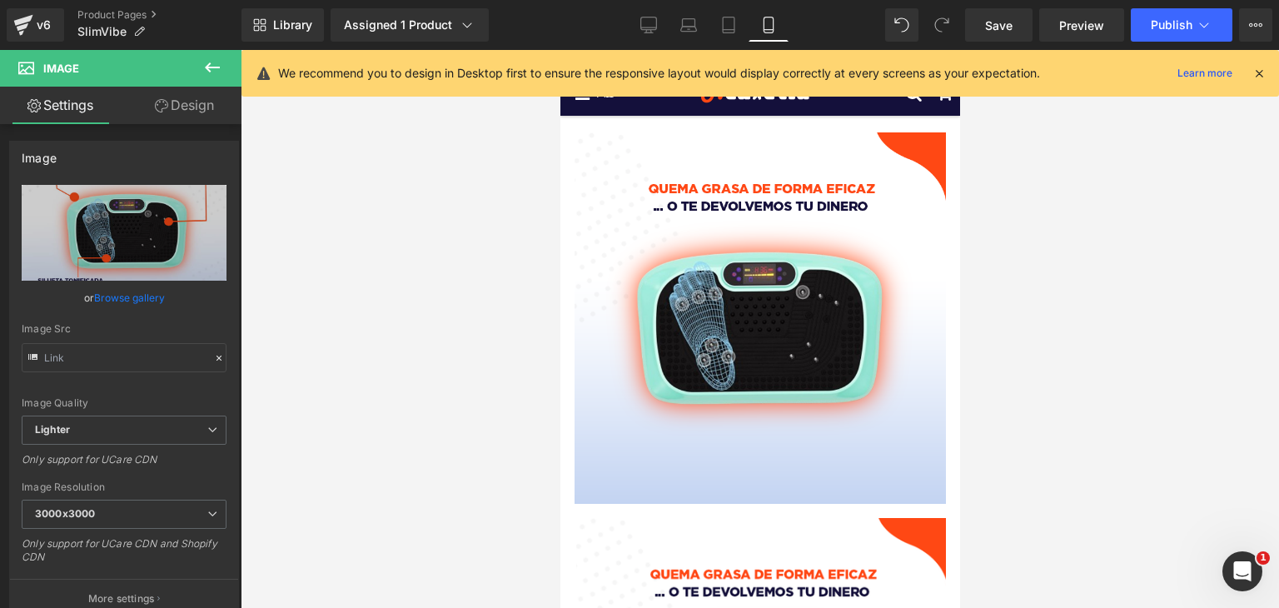
click at [753, 21] on link "Mobile" at bounding box center [768, 24] width 40 height 33
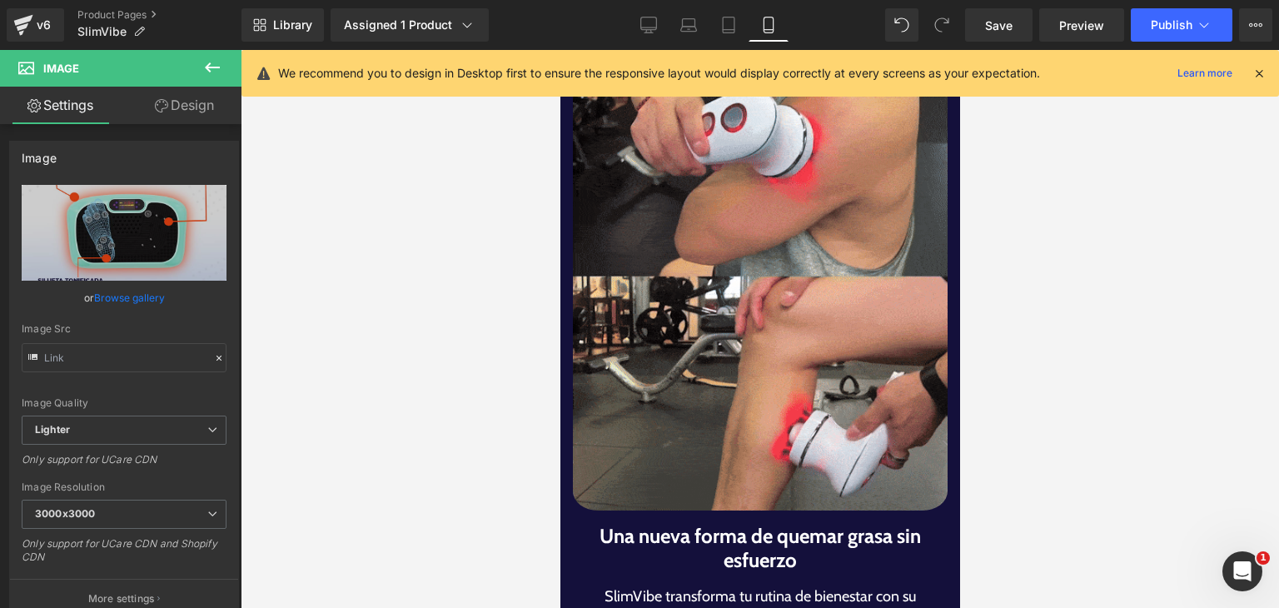
scroll to position [1665, 0]
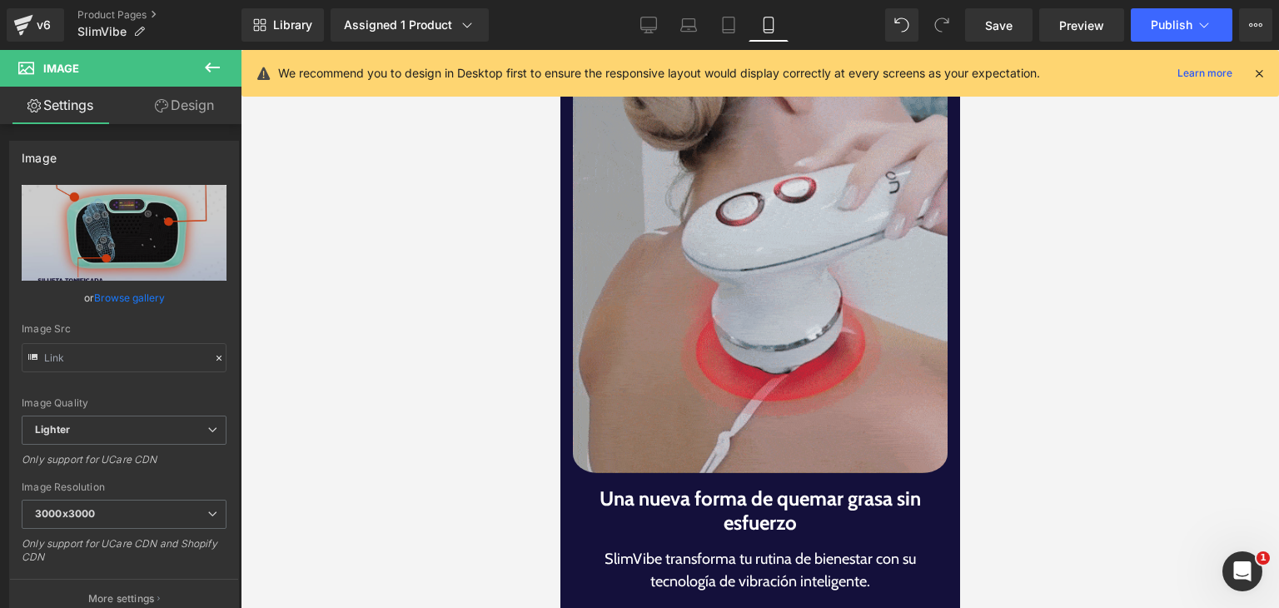
click at [759, 296] on img at bounding box center [759, 239] width 375 height 480
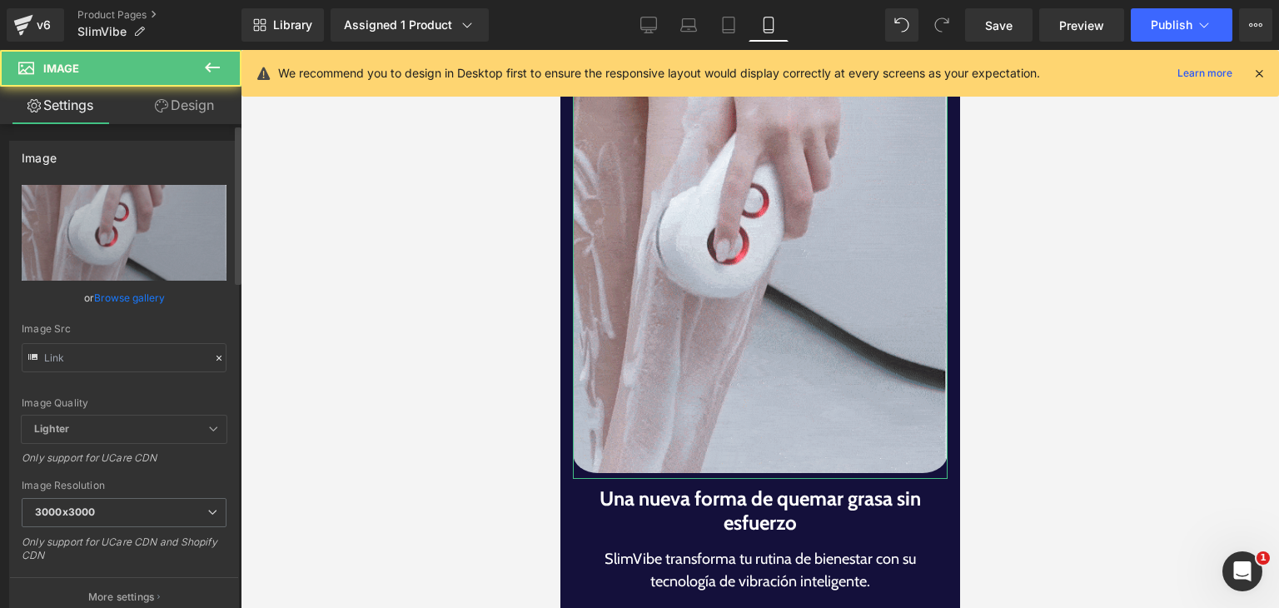
click at [103, 301] on link "Browse gallery" at bounding box center [129, 297] width 71 height 29
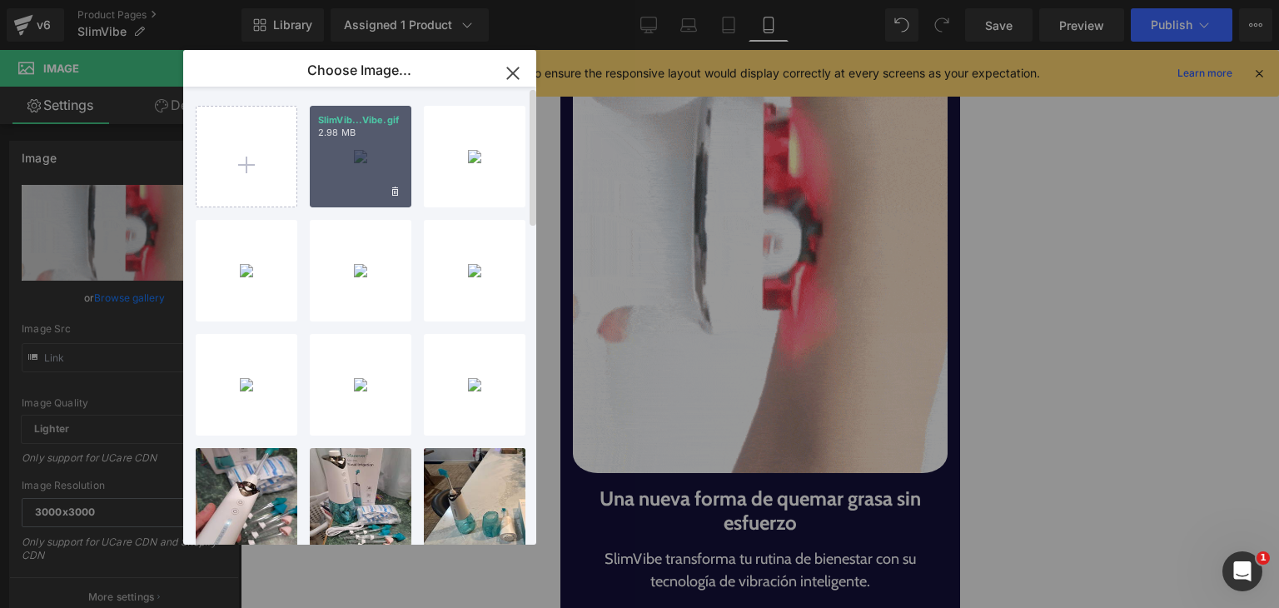
click at [335, 167] on div "SlimVib...Vibe.gif 2.98 MB" at bounding box center [361, 157] width 102 height 102
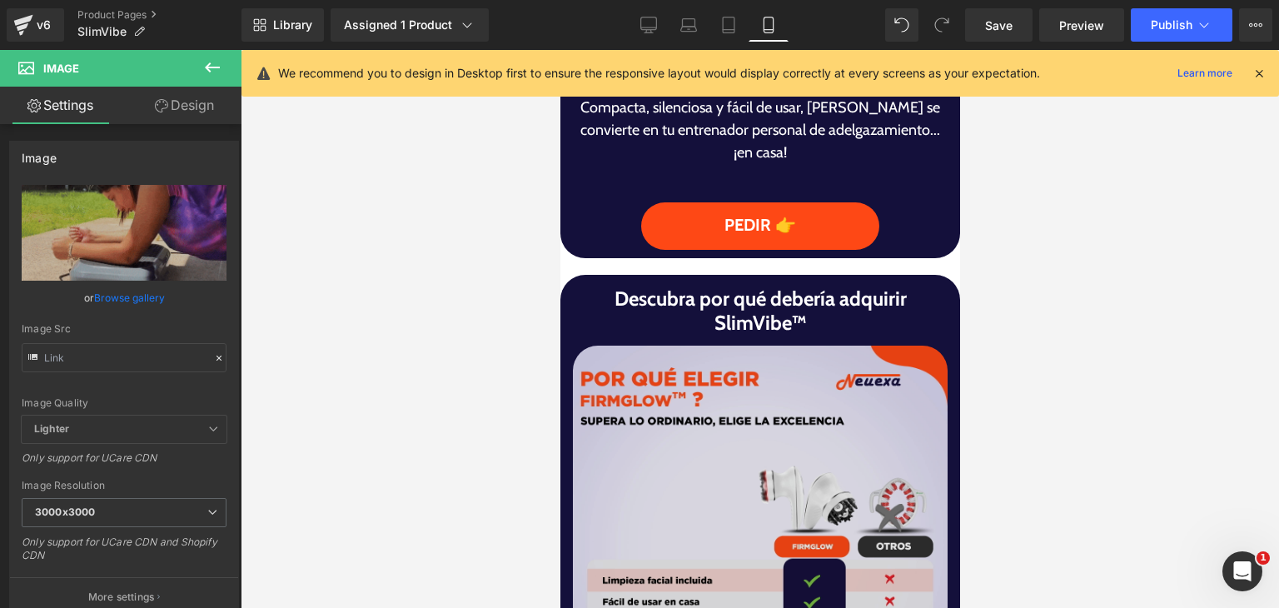
scroll to position [2497, 0]
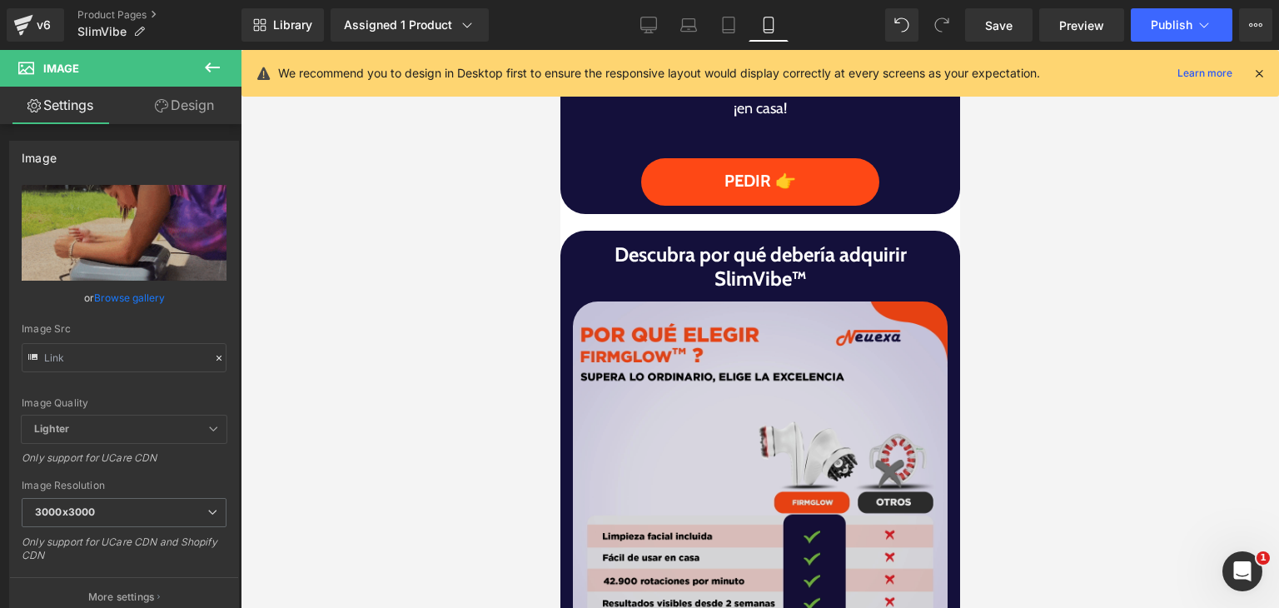
click at [766, 481] on div "Image" at bounding box center [759, 488] width 375 height 375
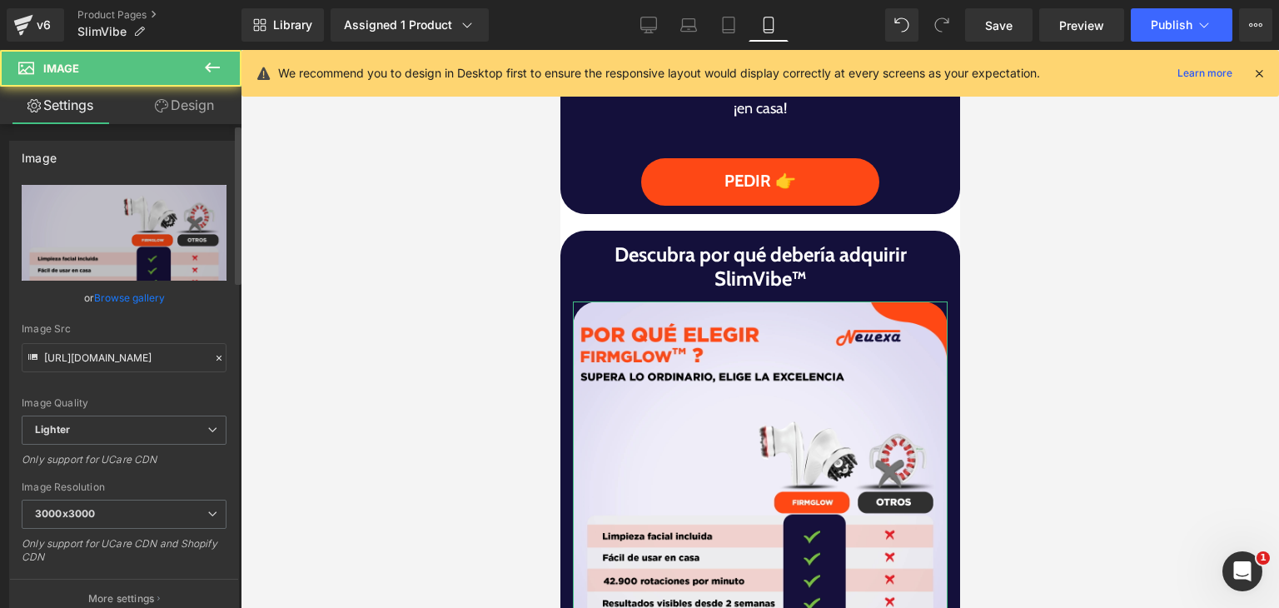
click at [137, 305] on link "Browse gallery" at bounding box center [129, 297] width 71 height 29
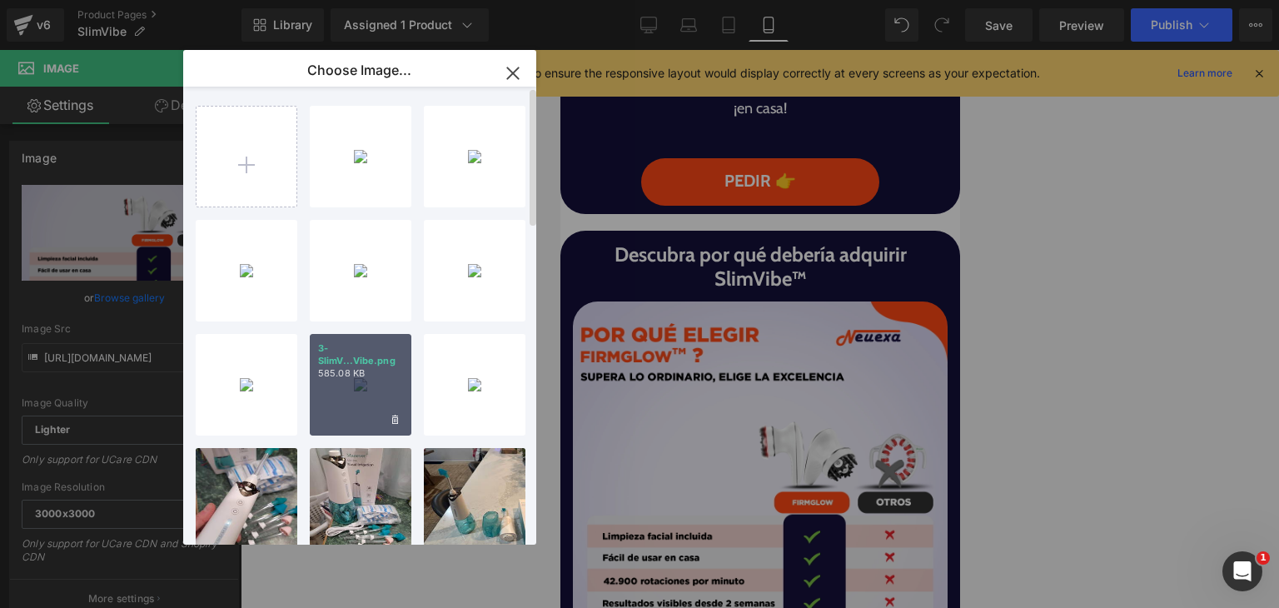
click at [335, 380] on div "3-SlimV...Vibe.png 585.08 KB" at bounding box center [361, 385] width 102 height 102
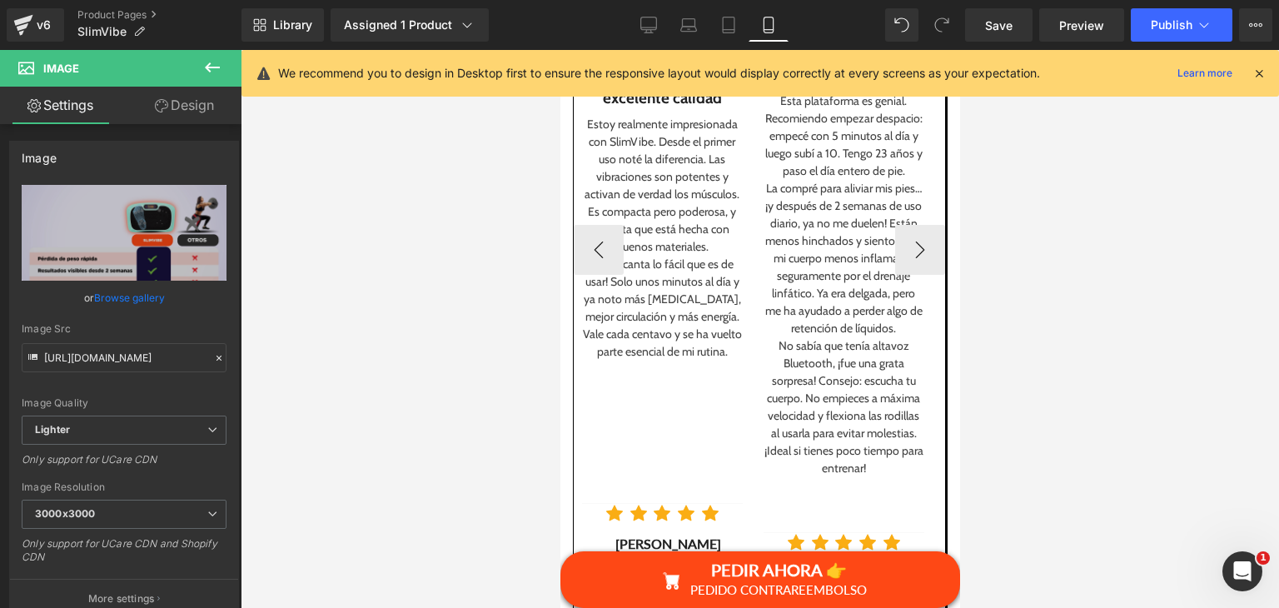
scroll to position [4079, 0]
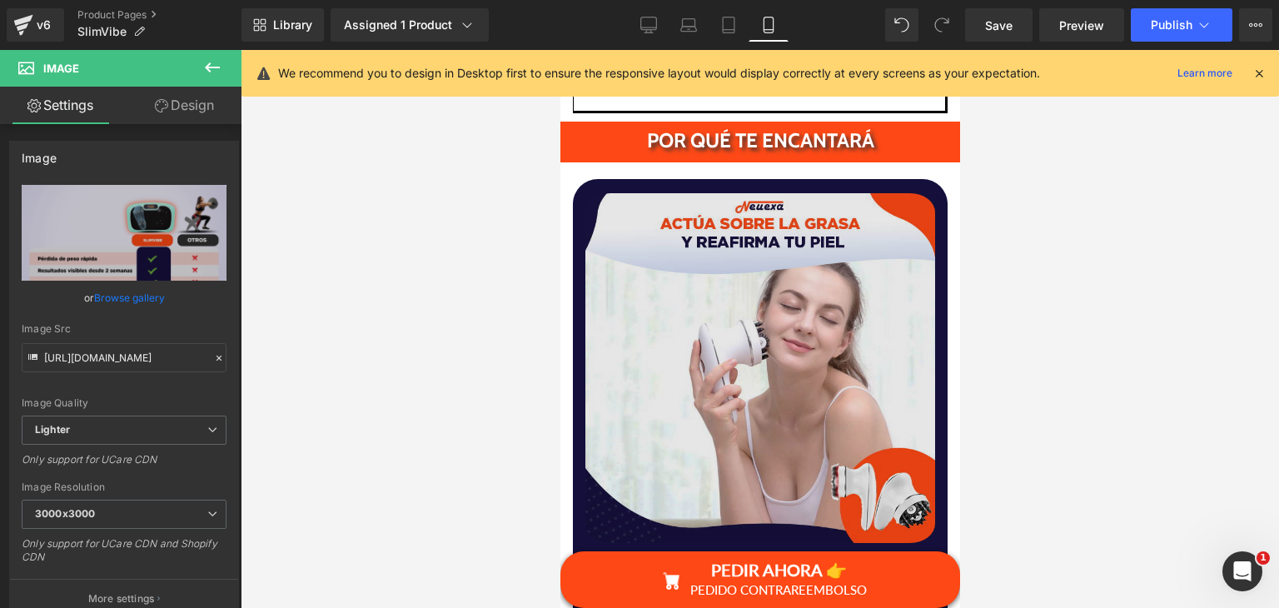
click at [765, 453] on img at bounding box center [759, 367] width 350 height 361
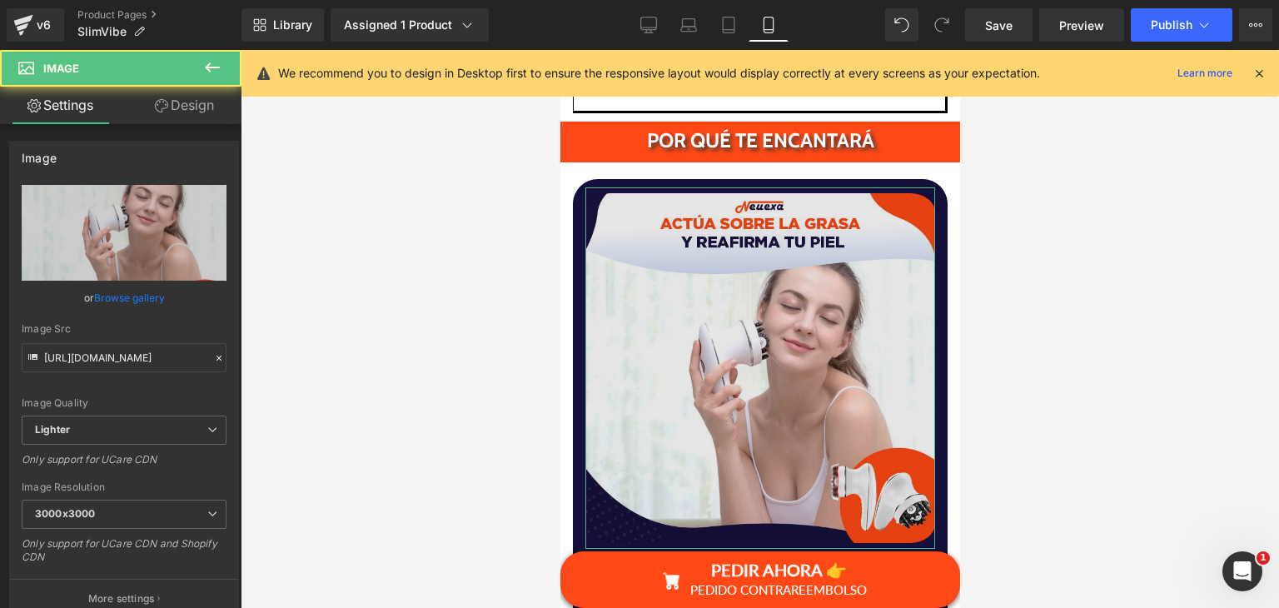
click at [107, 290] on link "Browse gallery" at bounding box center [129, 297] width 71 height 29
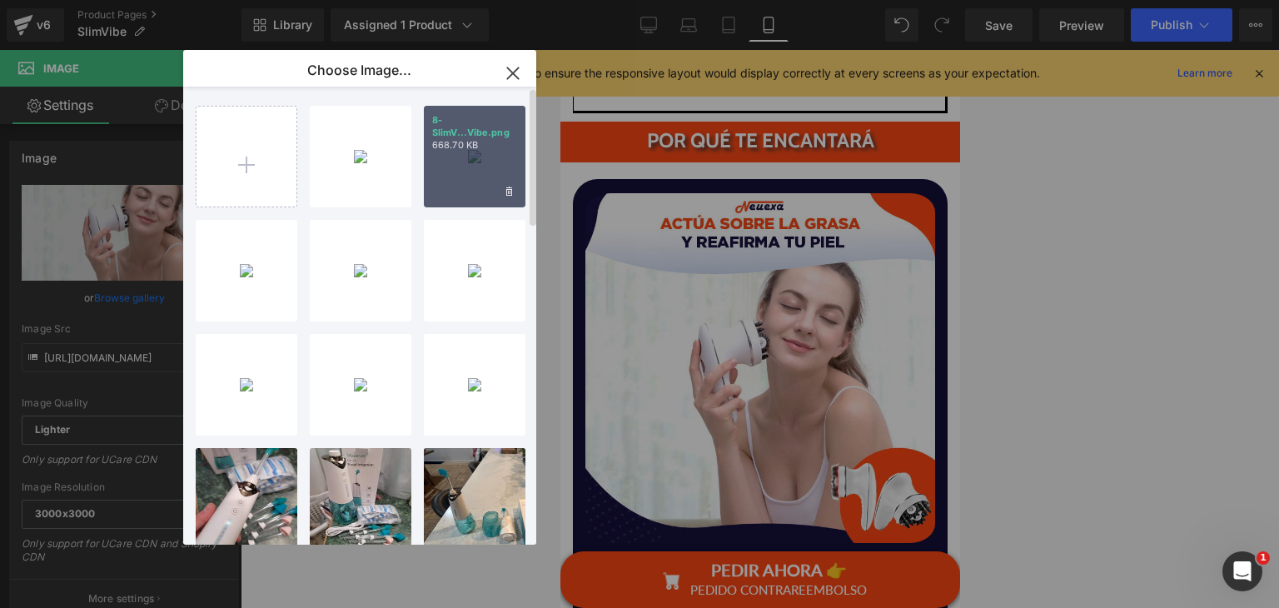
click at [476, 167] on div "8-SlimV...Vibe.png 668.70 KB" at bounding box center [475, 157] width 102 height 102
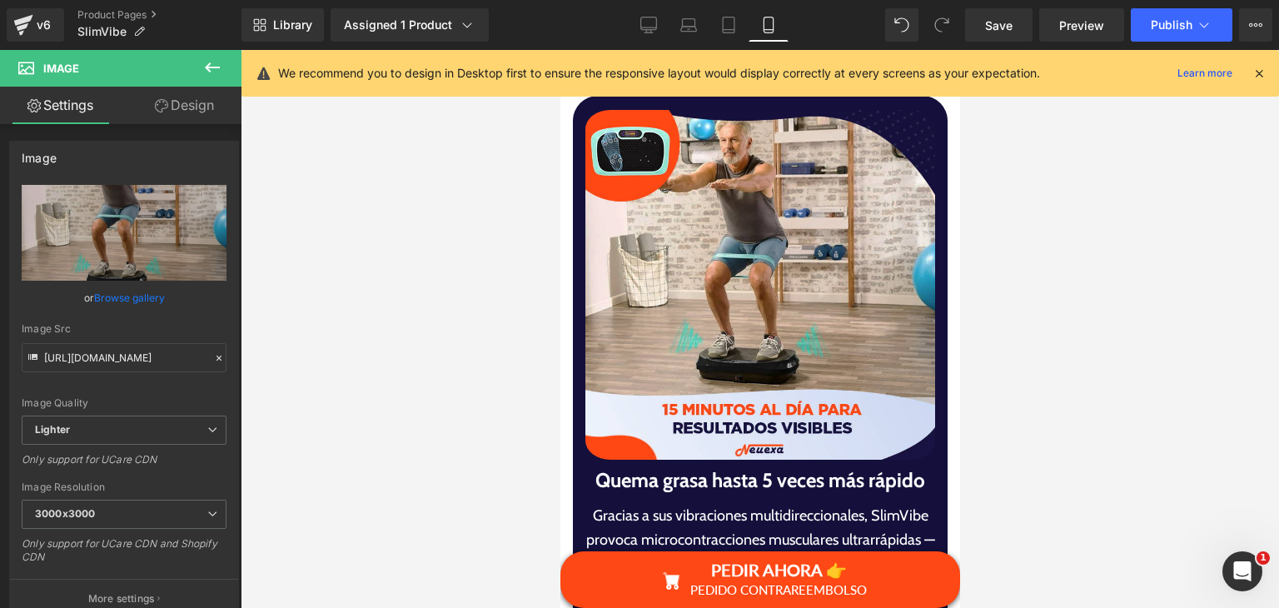
scroll to position [4828, 0]
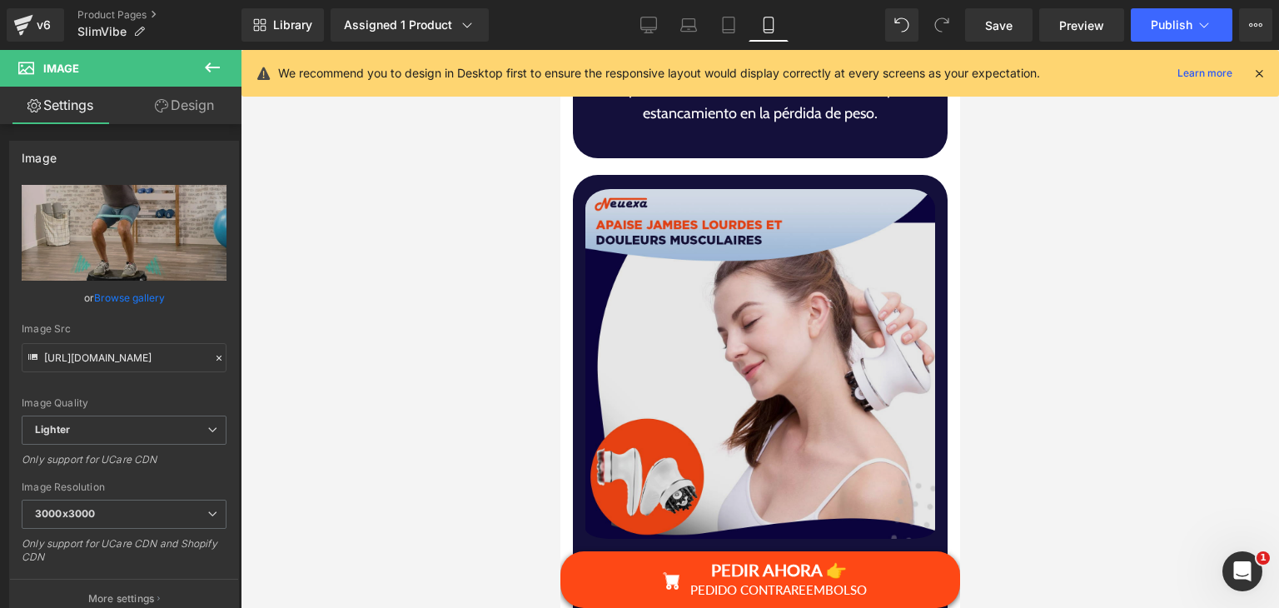
click at [730, 335] on img at bounding box center [759, 368] width 350 height 370
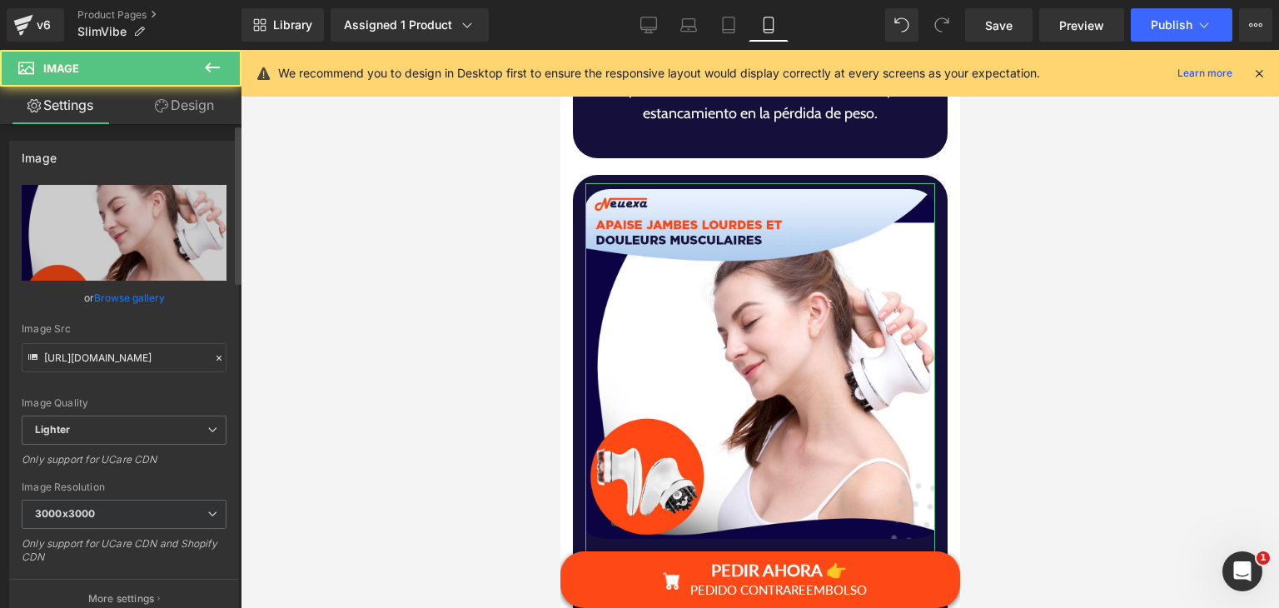
click at [142, 297] on link "Browse gallery" at bounding box center [129, 297] width 71 height 29
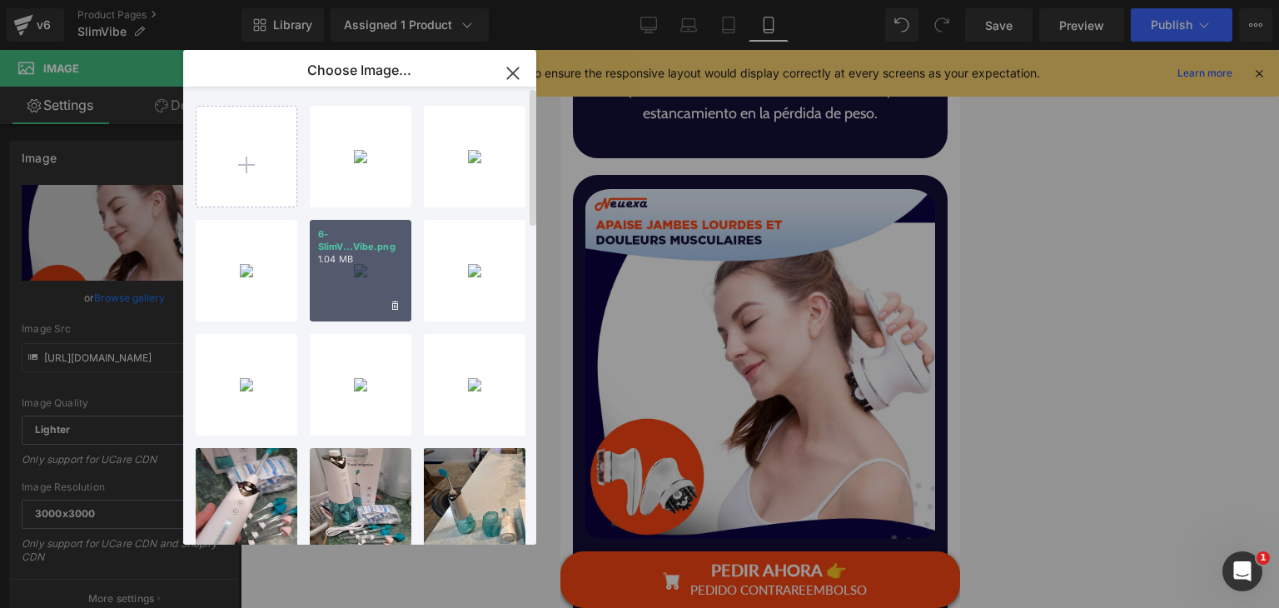
click at [345, 256] on p "1.04 MB" at bounding box center [360, 259] width 85 height 12
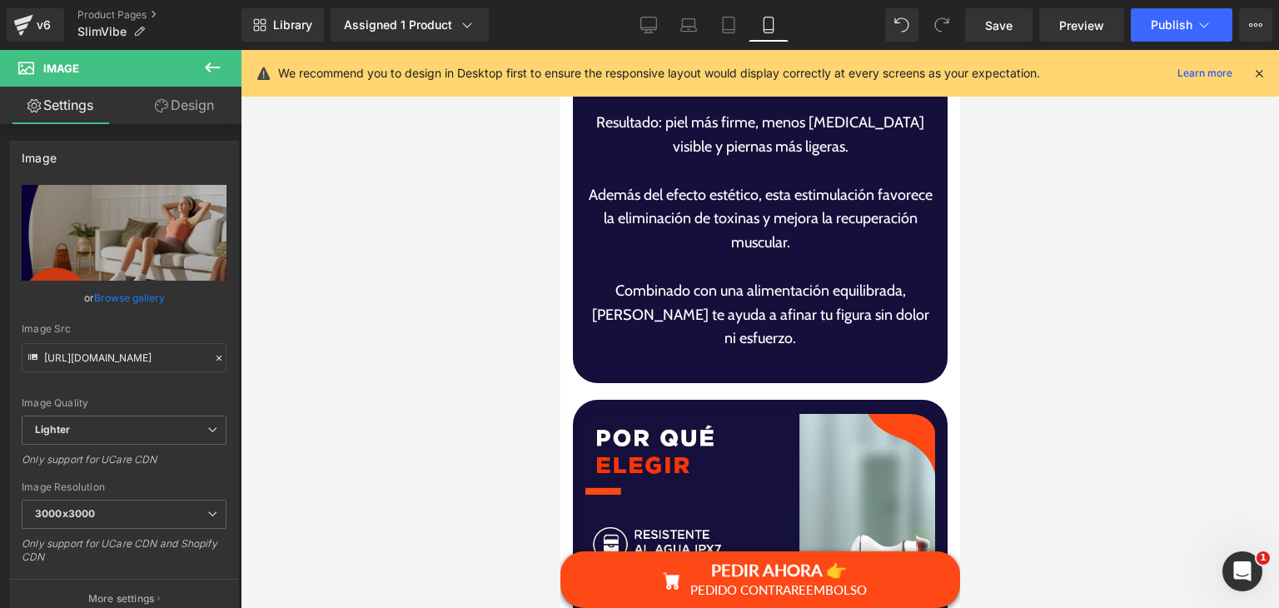
scroll to position [5744, 0]
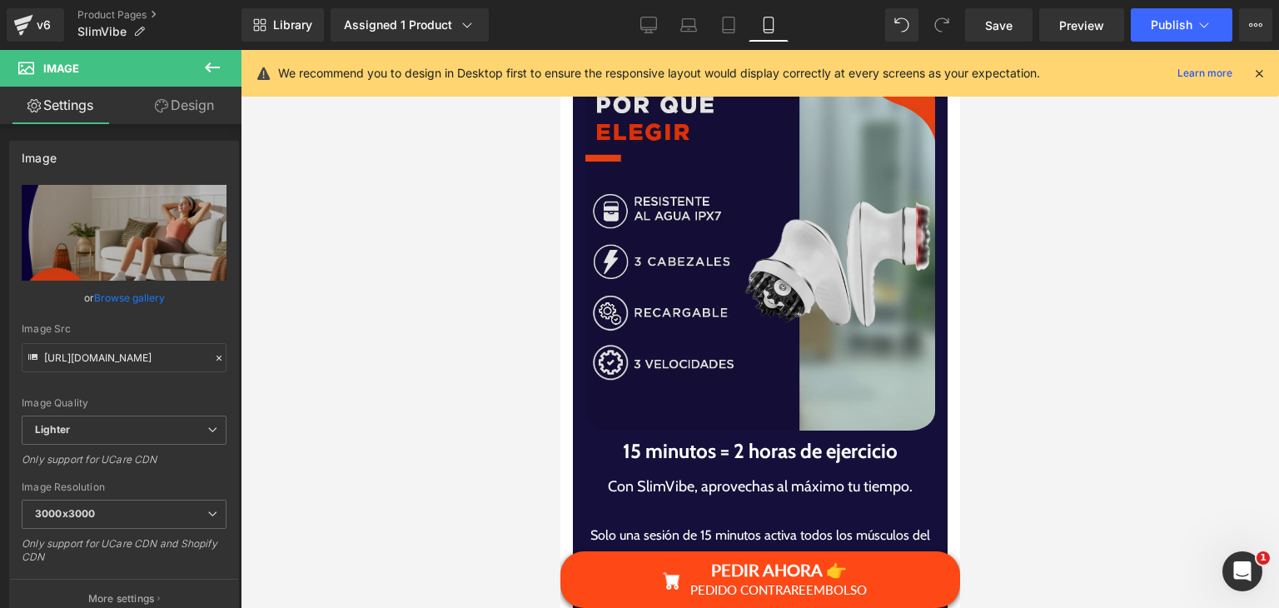
click at [689, 334] on img at bounding box center [759, 255] width 350 height 361
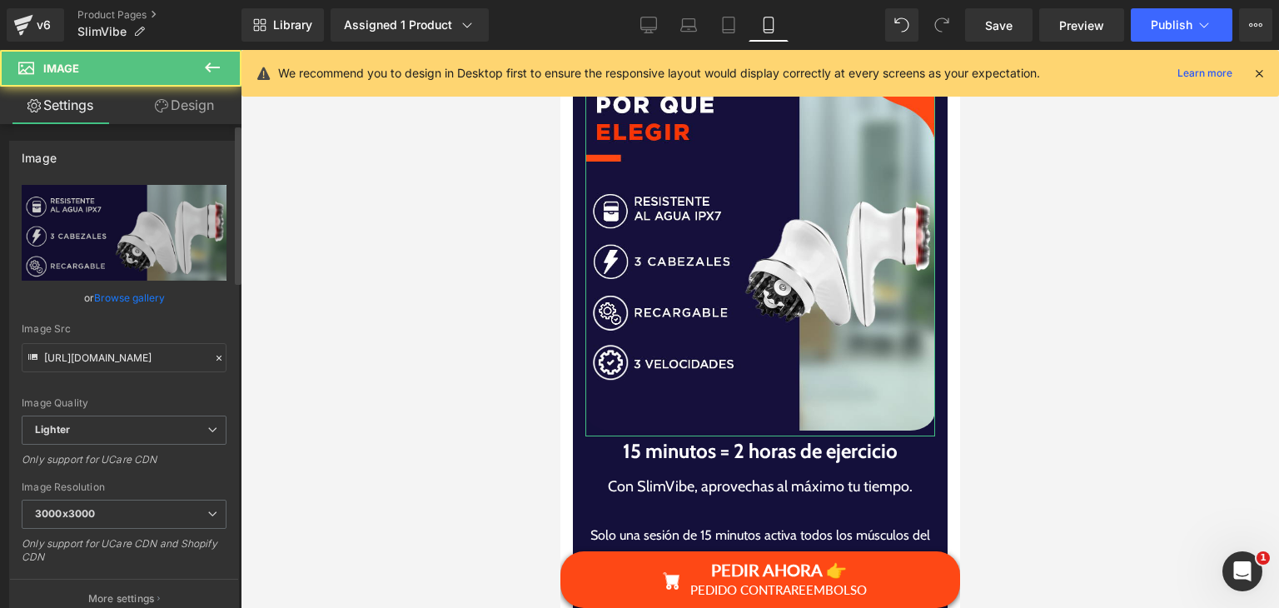
click at [140, 294] on link "Browse gallery" at bounding box center [129, 297] width 71 height 29
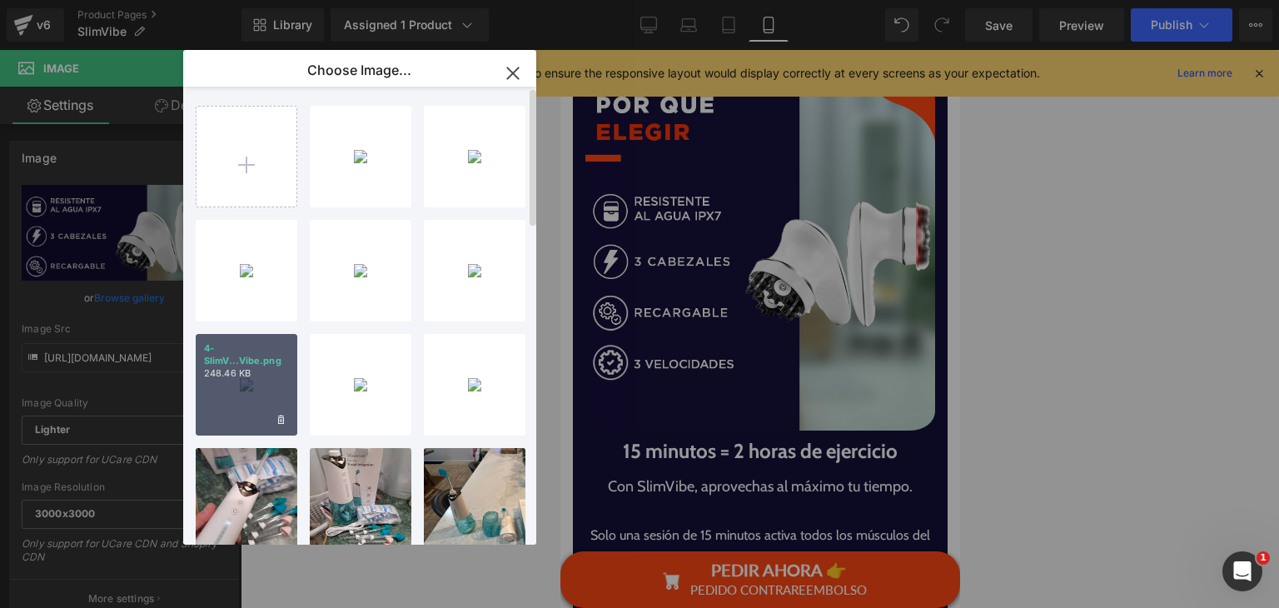
click at [245, 398] on div "4-SlimV...Vibe.png 248.46 KB" at bounding box center [247, 385] width 102 height 102
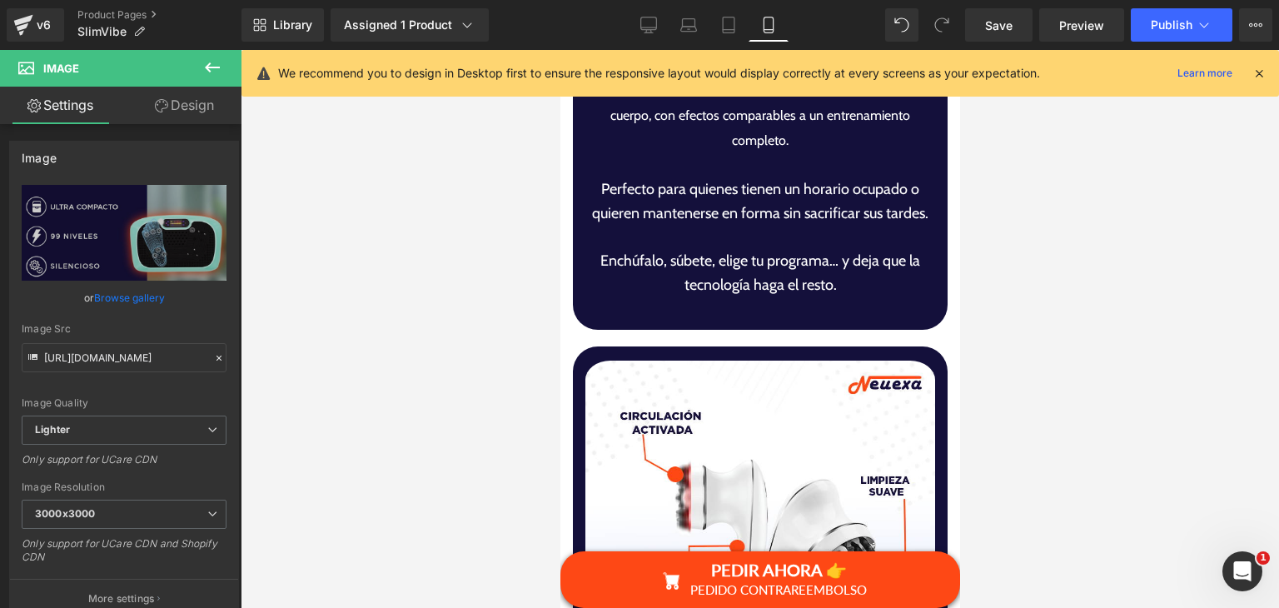
scroll to position [6409, 0]
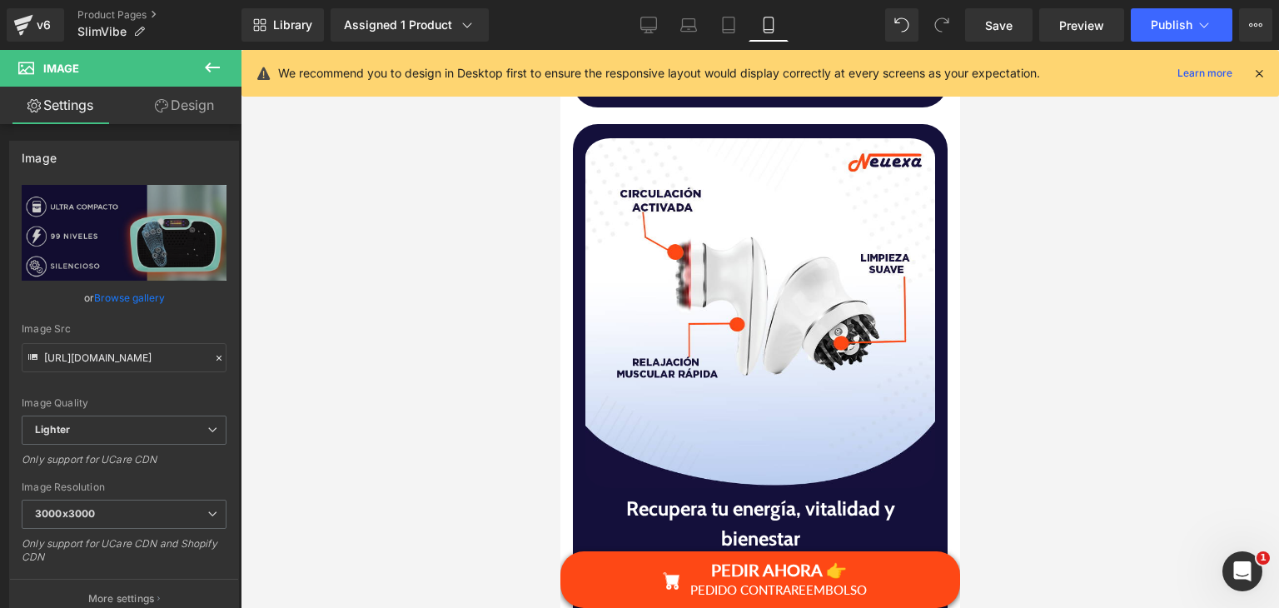
click at [747, 310] on img at bounding box center [759, 312] width 350 height 361
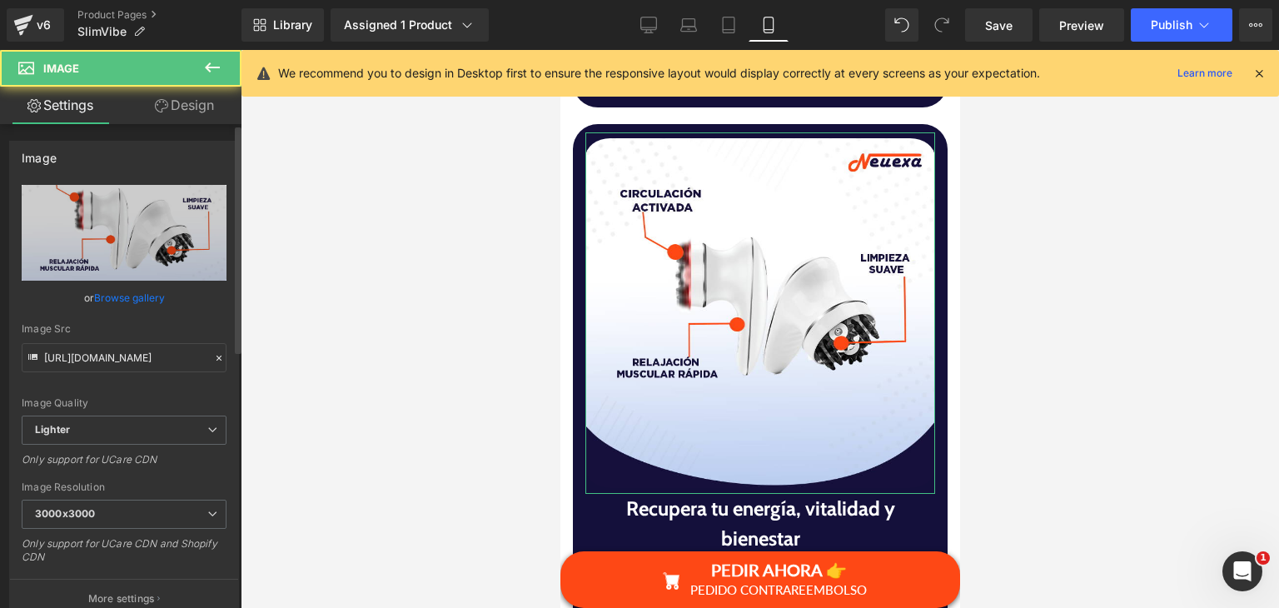
click at [107, 291] on link "Browse gallery" at bounding box center [129, 297] width 71 height 29
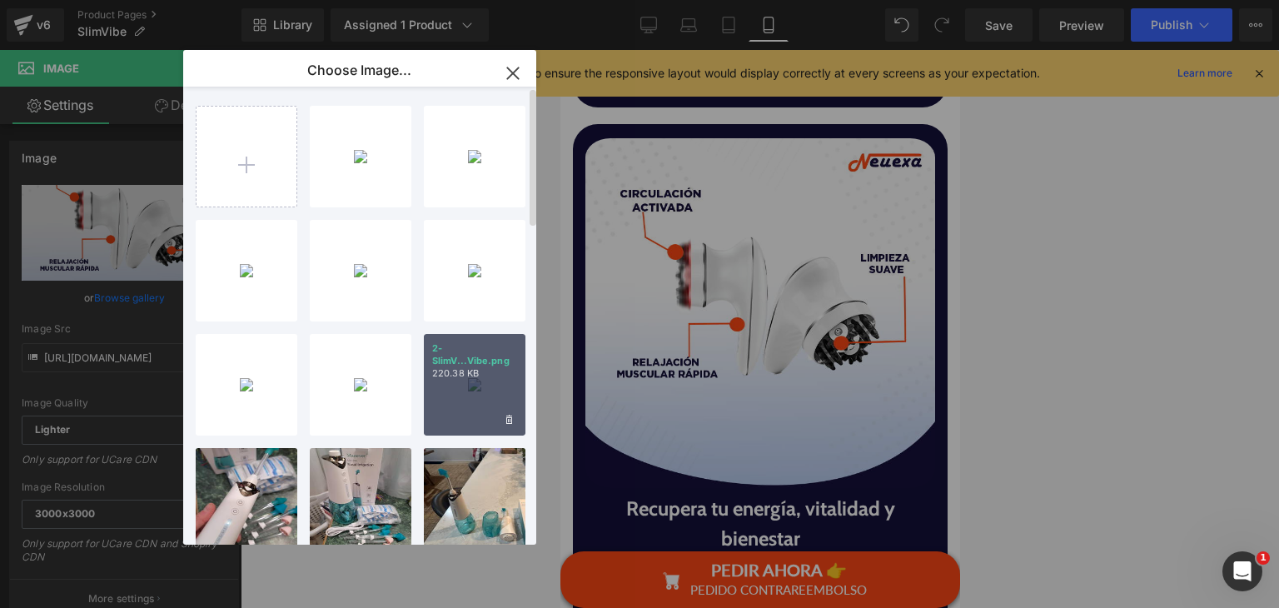
click at [479, 371] on p "220.38 KB" at bounding box center [474, 373] width 85 height 12
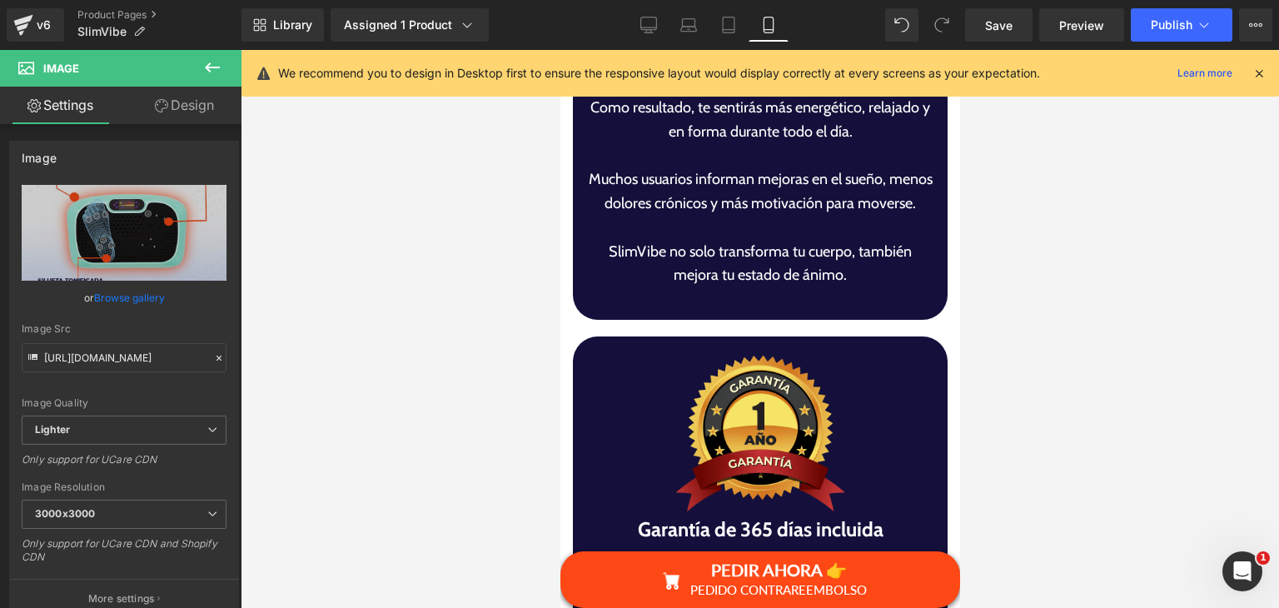
scroll to position [6992, 0]
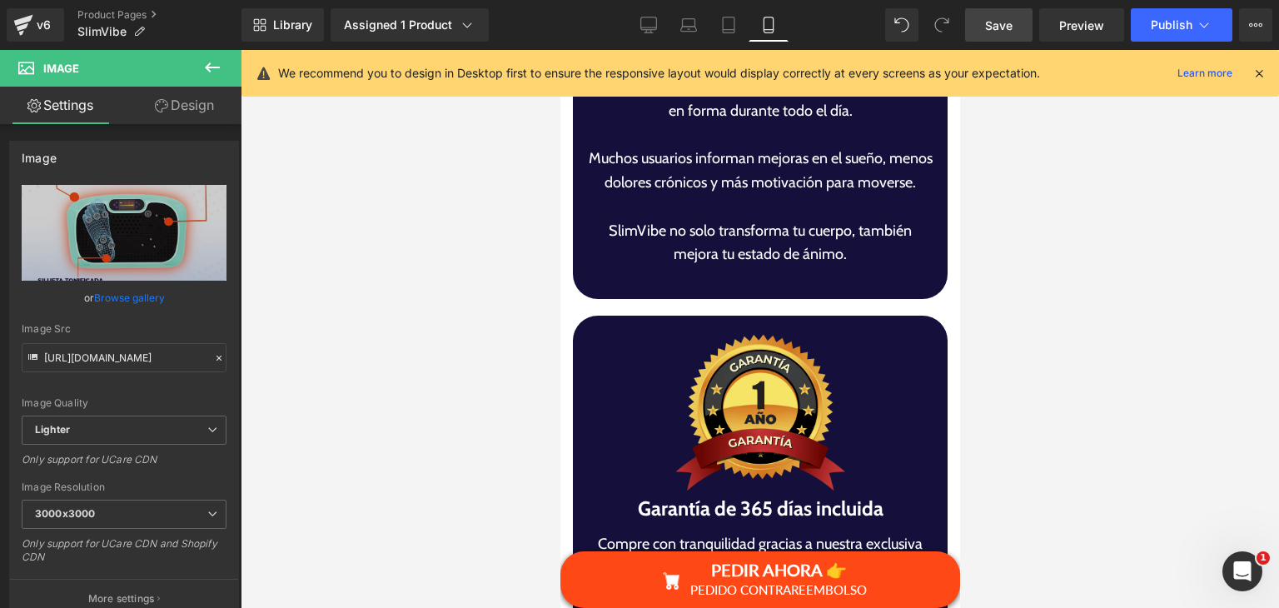
click at [1019, 31] on link "Save" at bounding box center [998, 24] width 67 height 33
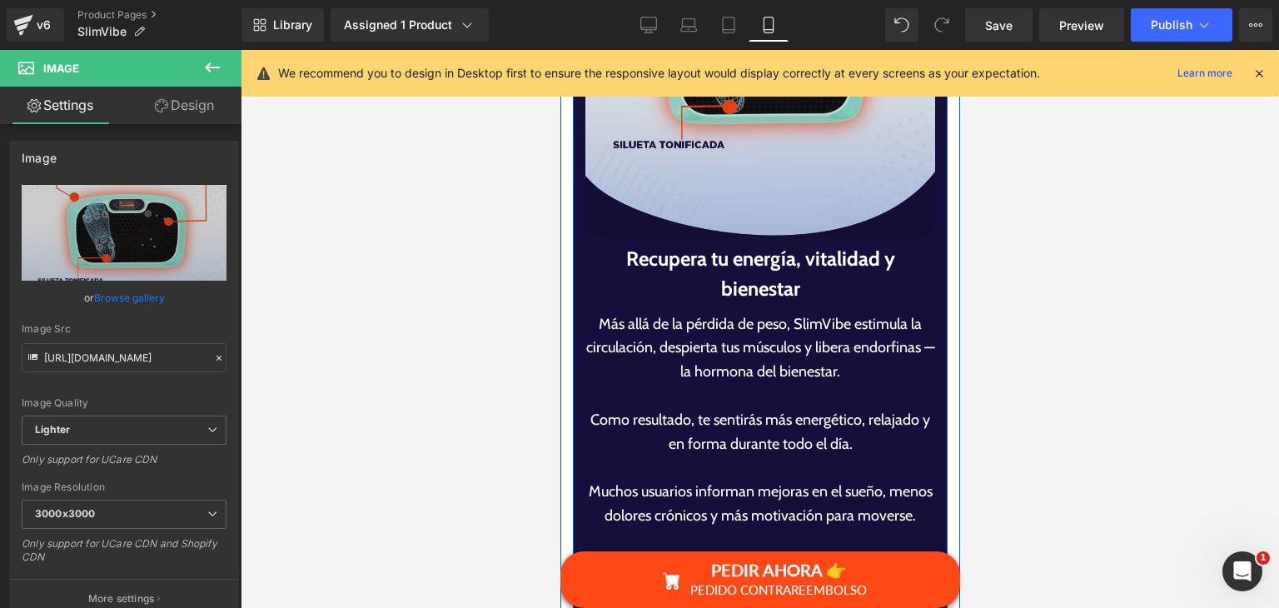
scroll to position [6076, 0]
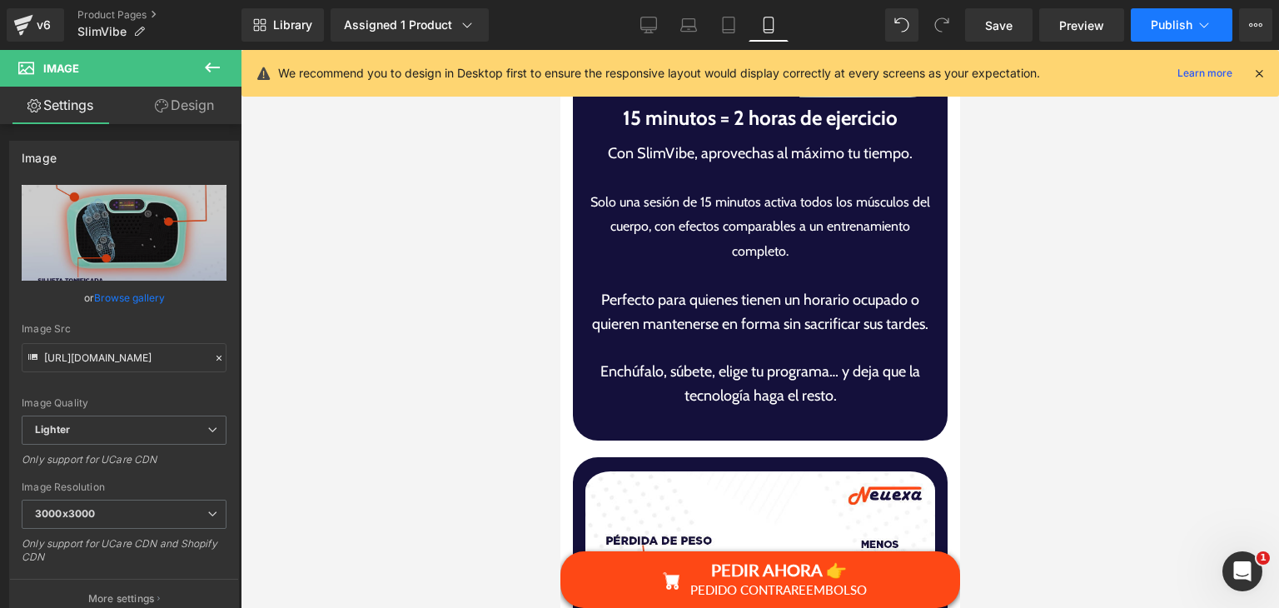
click at [1194, 14] on button "Publish" at bounding box center [1181, 24] width 102 height 33
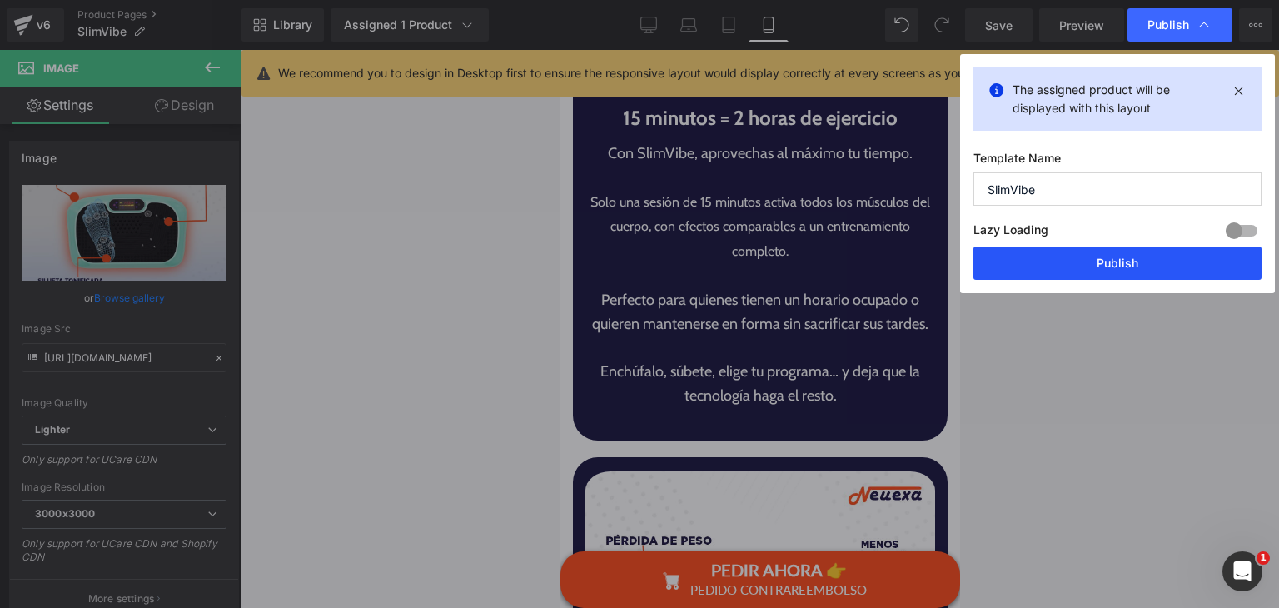
click at [1083, 256] on button "Publish" at bounding box center [1117, 262] width 288 height 33
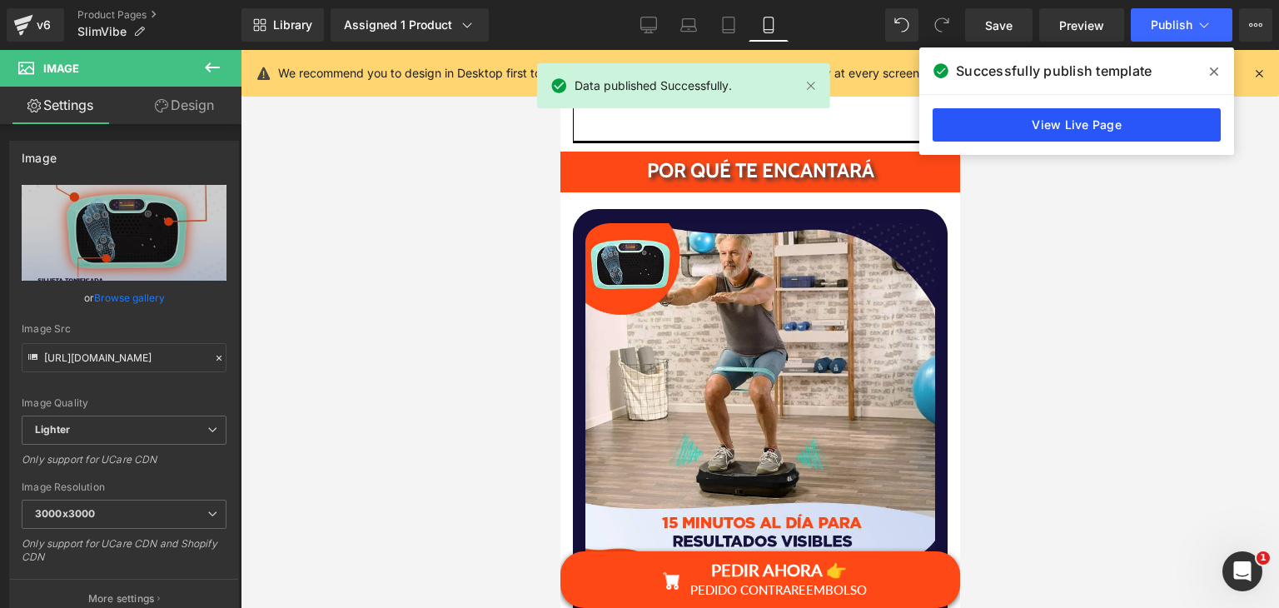
scroll to position [3996, 0]
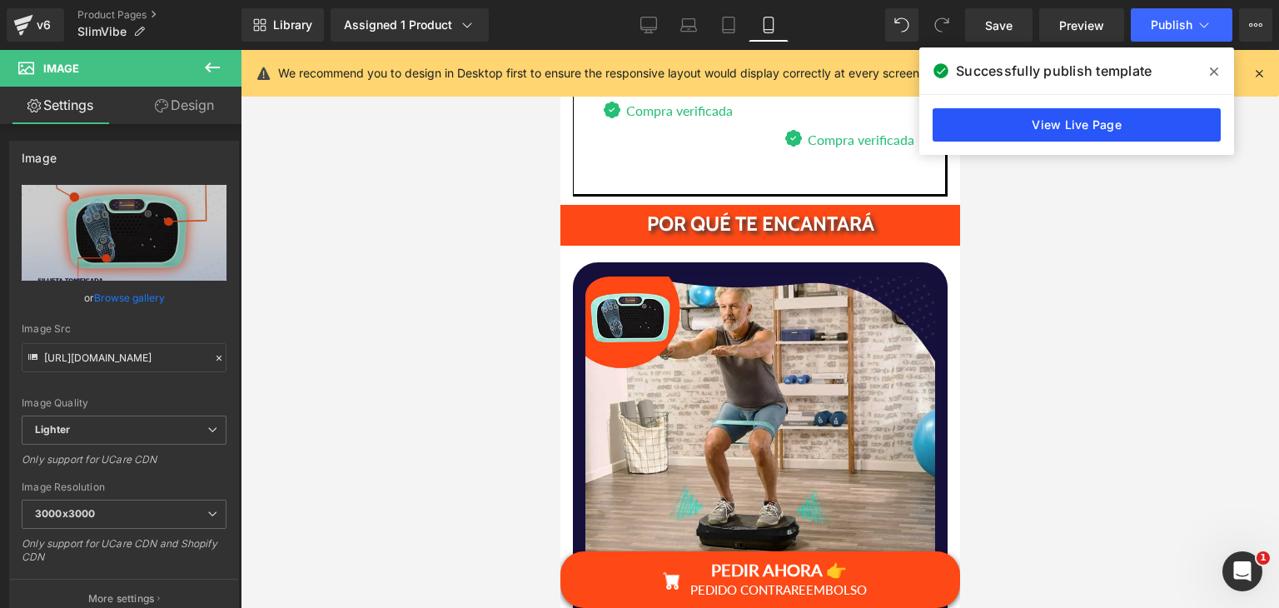
click at [982, 133] on link "View Live Page" at bounding box center [1076, 124] width 288 height 33
